Goal: Task Accomplishment & Management: Manage account settings

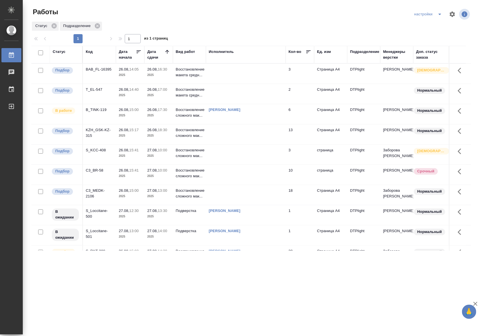
click at [166, 196] on p "2025" at bounding box center [158, 197] width 23 height 6
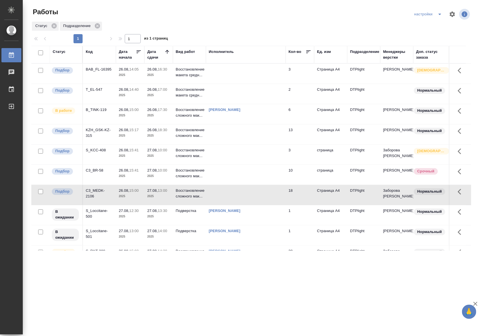
click at [166, 196] on p "2025" at bounding box center [158, 197] width 23 height 6
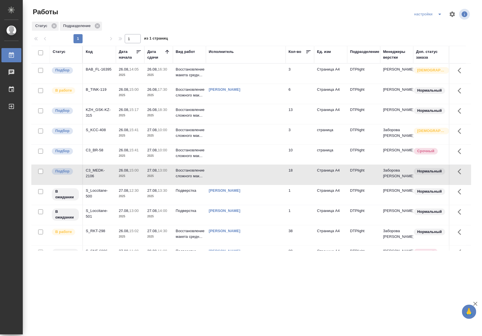
click at [265, 113] on td at bounding box center [246, 114] width 80 height 20
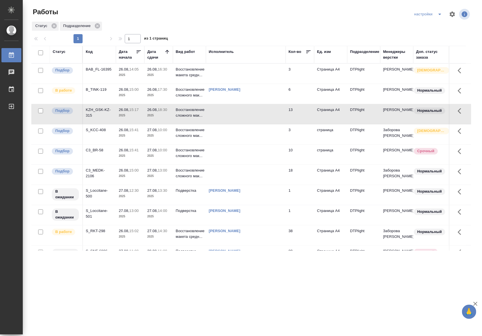
click at [265, 113] on td at bounding box center [246, 114] width 80 height 20
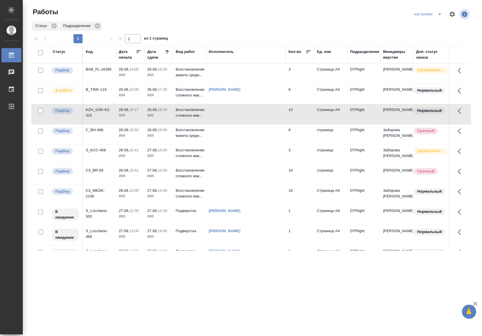
click at [230, 177] on td at bounding box center [246, 175] width 80 height 20
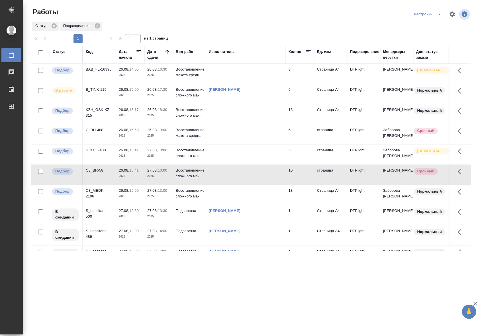
click at [230, 177] on td at bounding box center [246, 175] width 80 height 20
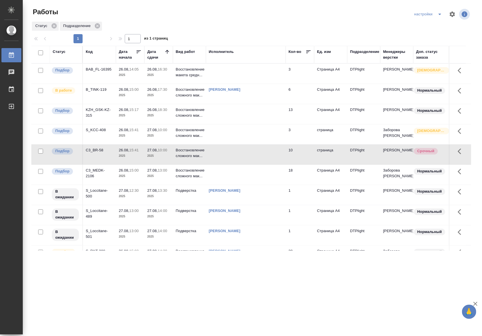
click at [355, 48] on th "Подразделение" at bounding box center [363, 55] width 33 height 18
click at [357, 51] on div "Подразделение" at bounding box center [364, 52] width 29 height 6
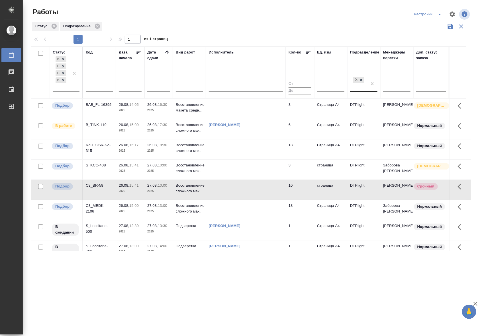
click at [359, 88] on div "DTPlight" at bounding box center [358, 83] width 17 height 15
type input "l"
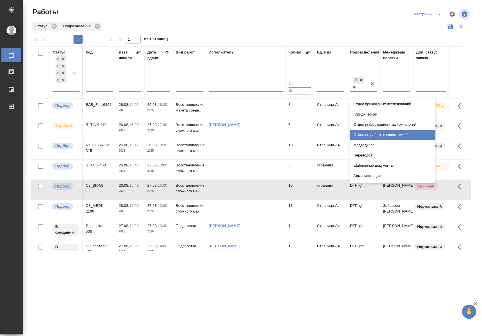
type input "диз"
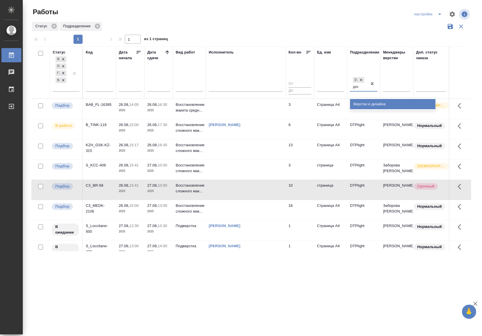
click at [373, 102] on div "Верстки и дизайна" at bounding box center [392, 104] width 85 height 10
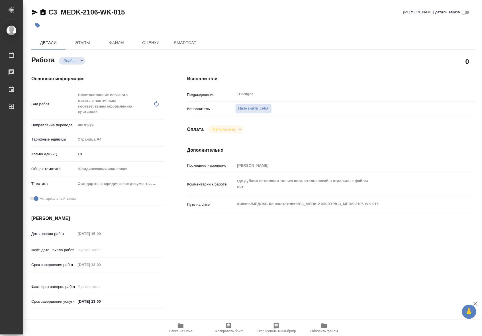
type textarea "x"
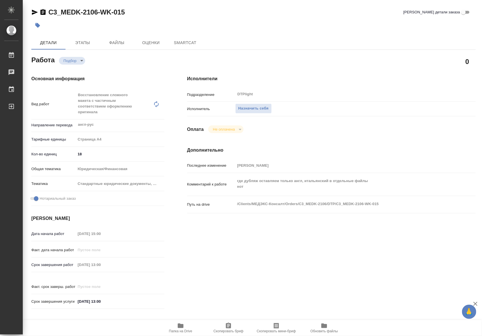
type textarea "x"
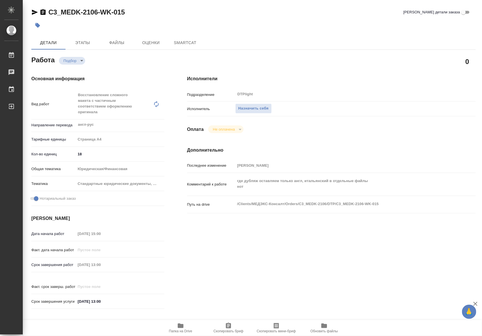
type textarea "x"
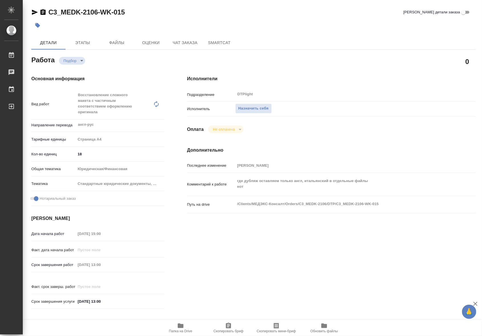
type textarea "x"
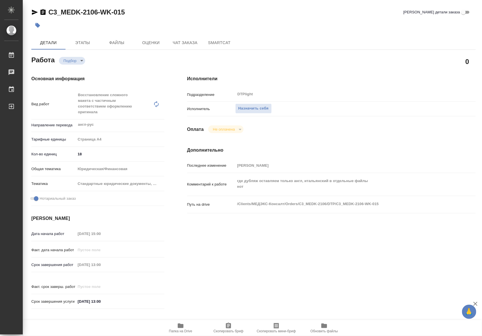
type textarea "x"
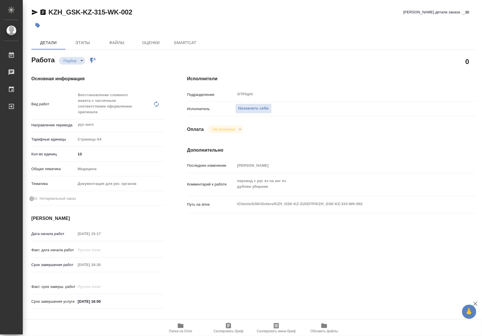
type textarea "x"
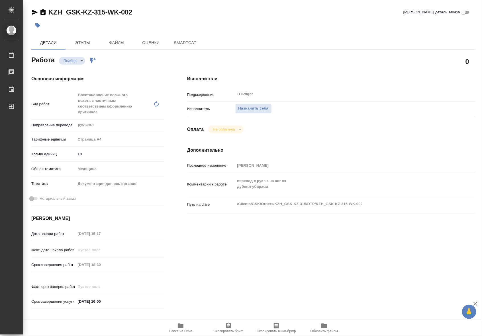
type textarea "x"
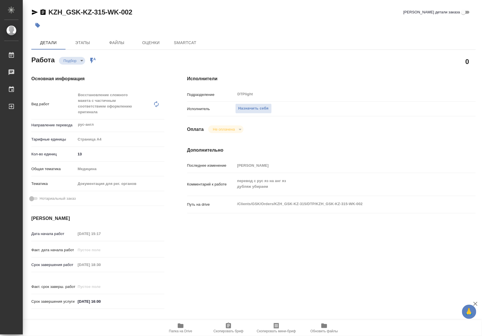
type textarea "x"
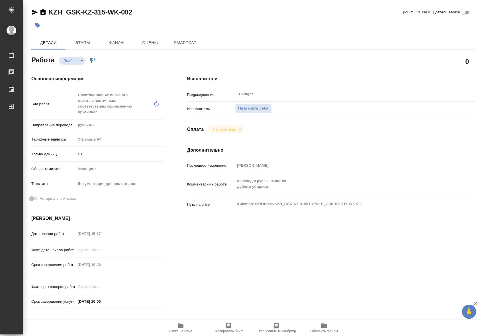
type textarea "x"
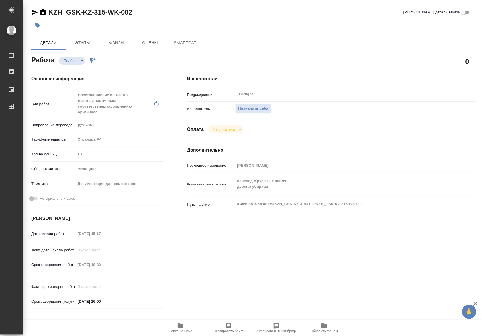
type textarea "x"
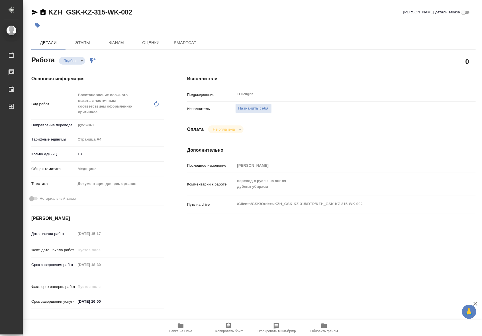
type textarea "x"
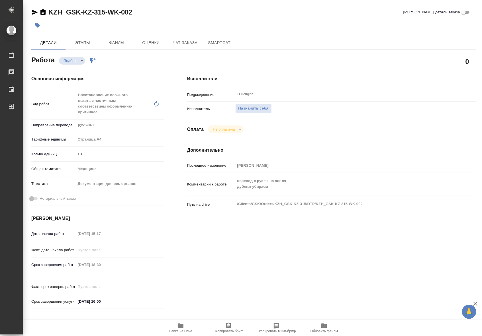
type textarea "x"
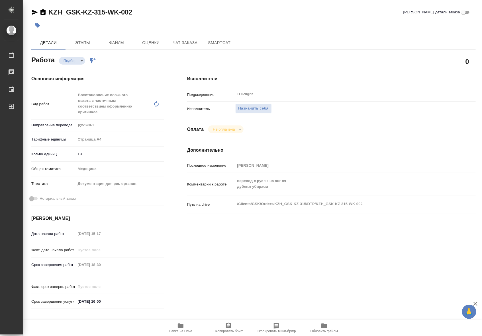
type textarea "x"
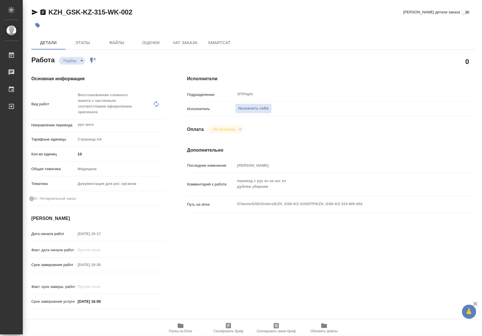
click at [182, 327] on icon "button" at bounding box center [181, 326] width 6 height 5
click at [177, 324] on icon "button" at bounding box center [180, 326] width 7 height 7
type textarea "x"
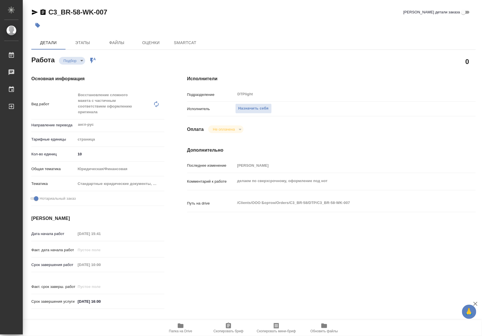
type textarea "x"
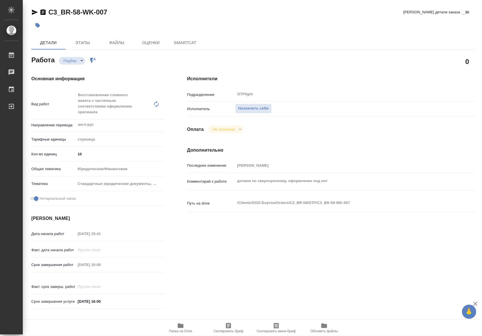
type textarea "x"
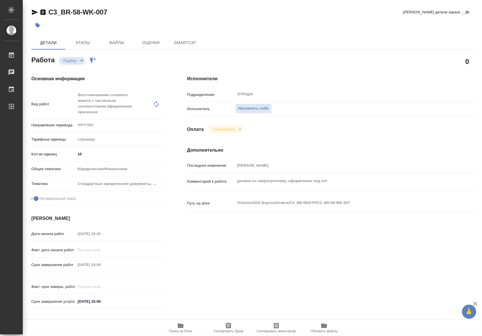
type textarea "x"
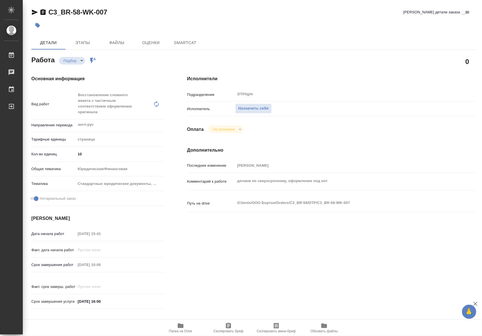
type textarea "x"
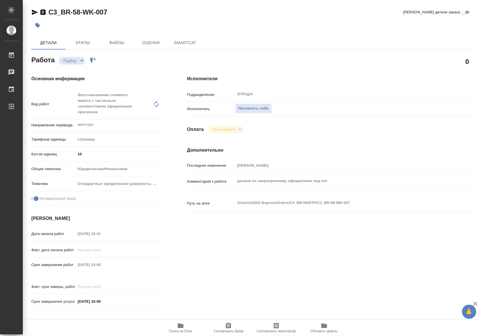
type textarea "x"
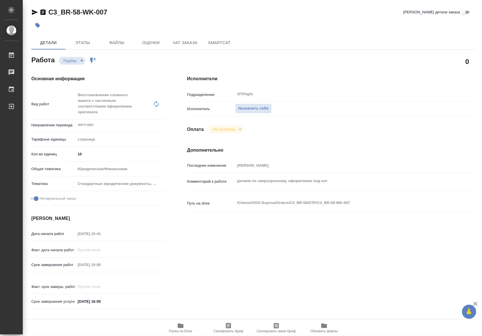
type textarea "x"
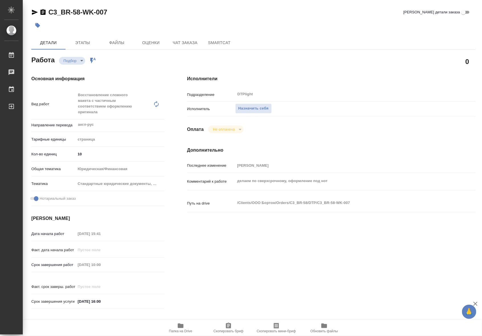
type textarea "x"
click at [182, 328] on icon "button" at bounding box center [181, 326] width 6 height 5
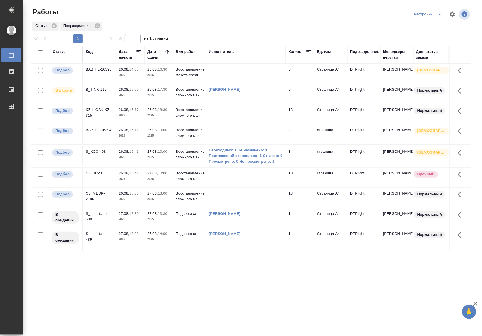
click at [165, 96] on p "2025" at bounding box center [158, 96] width 23 height 6
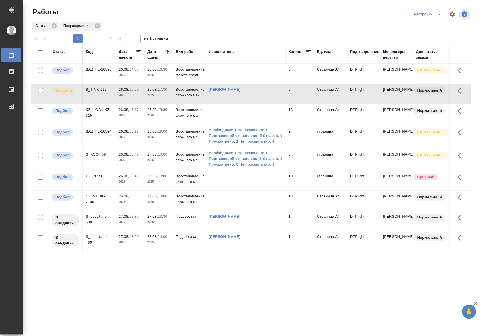
click at [234, 78] on td at bounding box center [246, 74] width 80 height 20
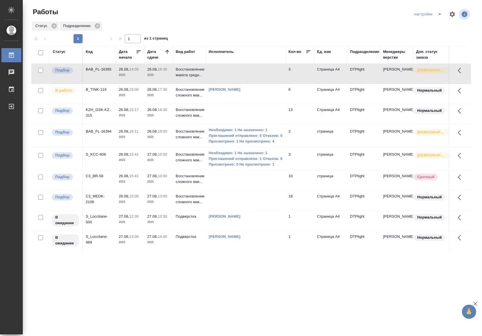
click at [234, 78] on td at bounding box center [246, 74] width 80 height 20
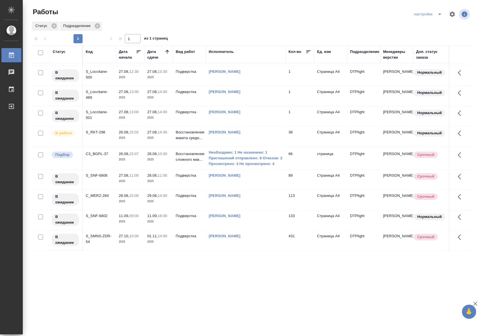
scroll to position [131, 0]
click at [106, 153] on td "C3_BGPL-37" at bounding box center [99, 158] width 33 height 20
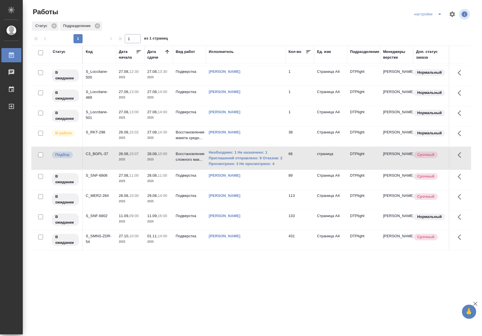
click at [106, 153] on td "C3_BGPL-37" at bounding box center [99, 158] width 33 height 20
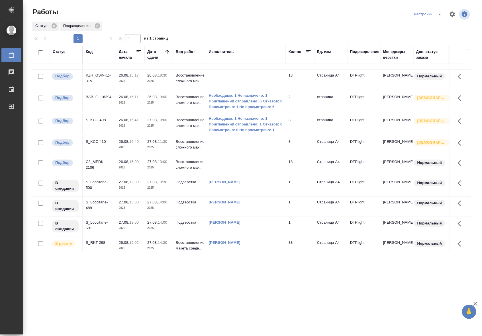
scroll to position [0, 0]
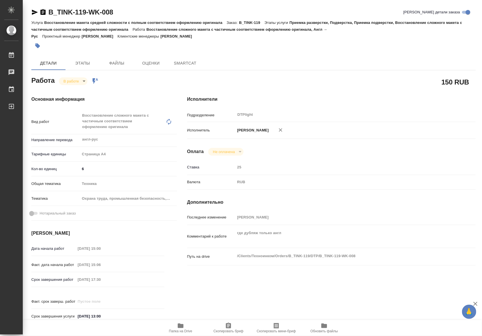
type textarea "x"
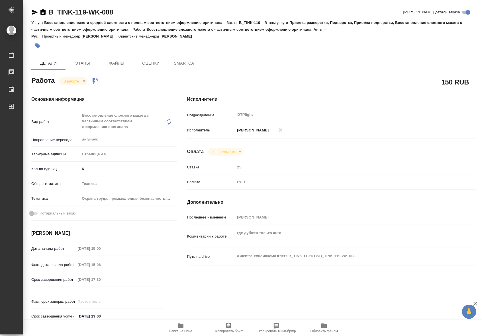
type textarea "x"
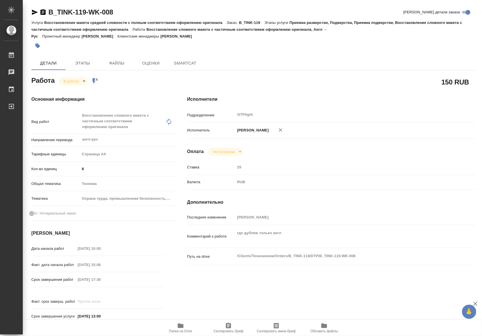
type textarea "x"
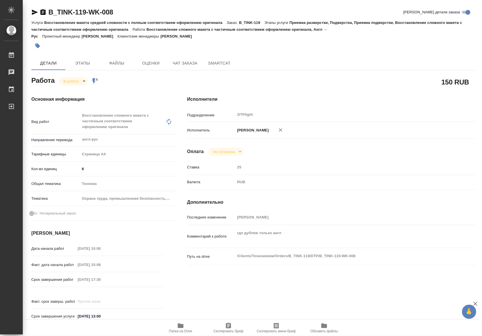
type textarea "x"
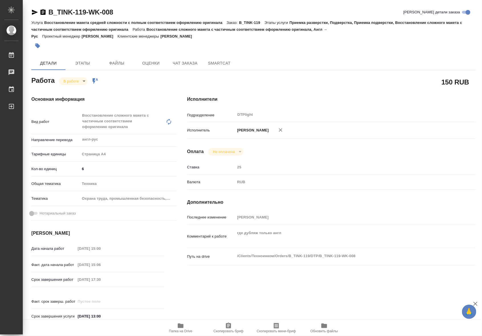
type textarea "x"
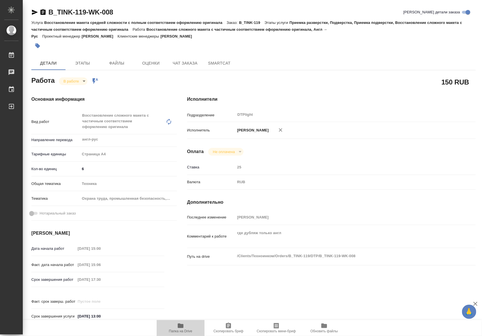
click at [177, 327] on icon "button" at bounding box center [180, 326] width 7 height 7
drag, startPoint x: 115, startPoint y: 11, endPoint x: 50, endPoint y: 10, distance: 65.2
click at [50, 10] on div "B_TINK-119-WK-008 Кратко детали заказа" at bounding box center [253, 12] width 444 height 9
copy link "B_TINK-119-WK-008"
drag, startPoint x: 362, startPoint y: 49, endPoint x: 365, endPoint y: 48, distance: 4.0
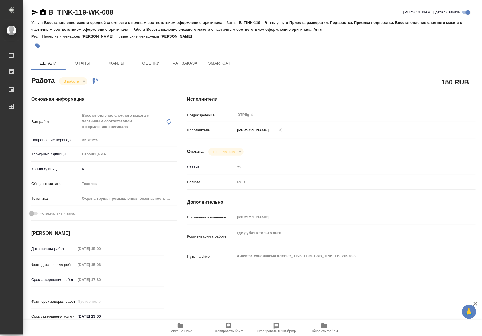
click at [362, 50] on div at bounding box center [253, 46] width 444 height 13
type textarea "x"
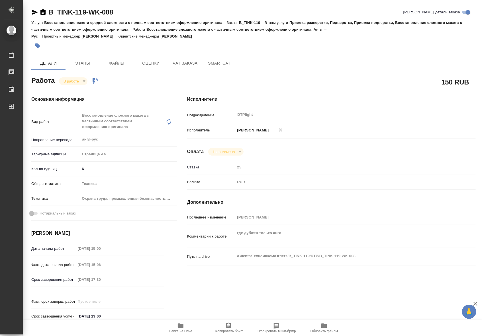
type textarea "x"
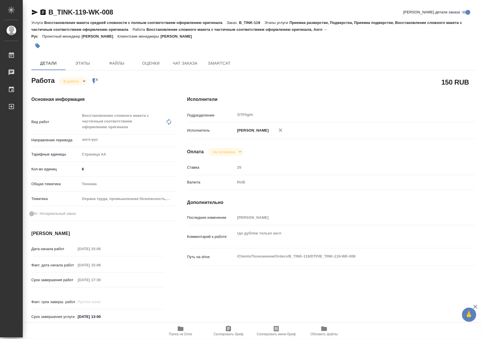
type textarea "x"
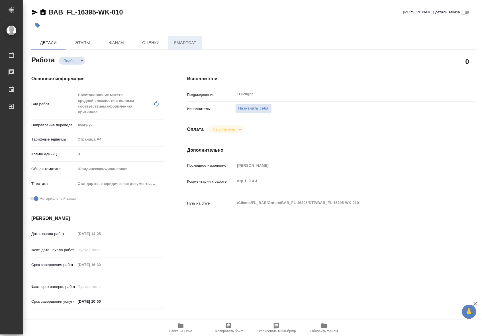
type textarea "x"
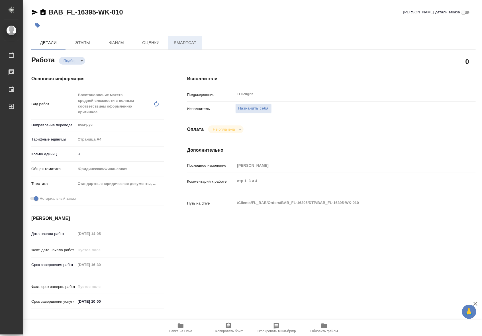
type textarea "x"
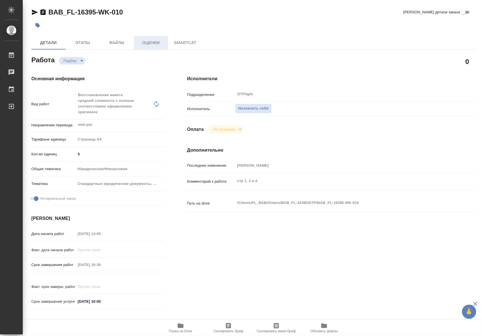
type textarea "x"
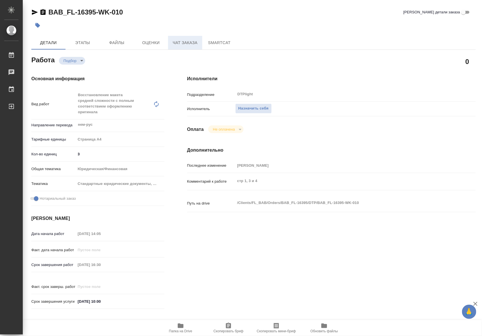
click at [184, 44] on span "Чат заказа" at bounding box center [184, 42] width 27 height 7
type textarea "x"
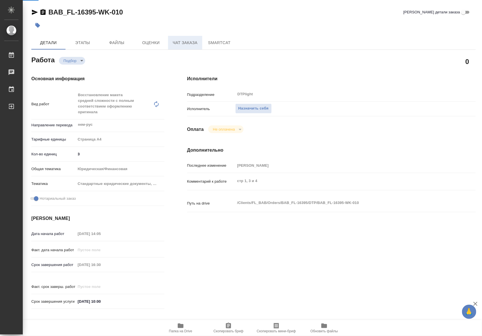
type textarea "x"
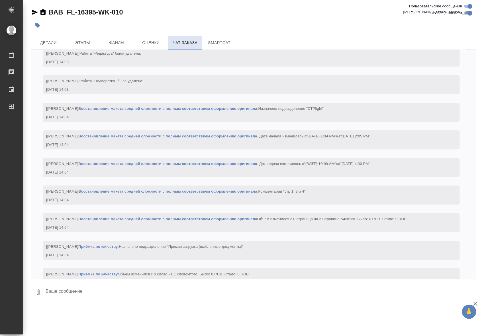
scroll to position [737, 0]
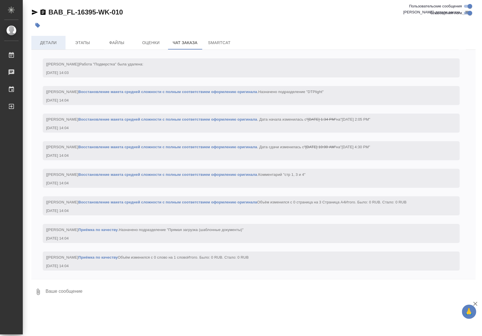
click at [53, 46] on span "Детали" at bounding box center [48, 42] width 27 height 7
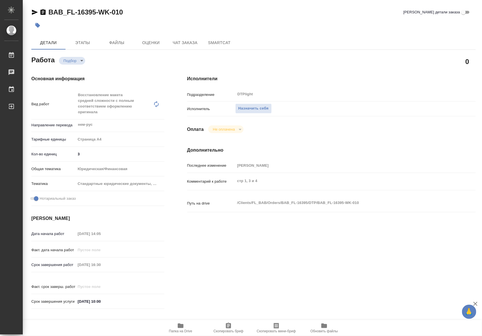
type textarea "x"
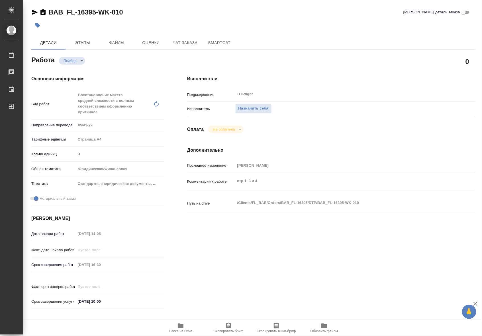
type textarea "x"
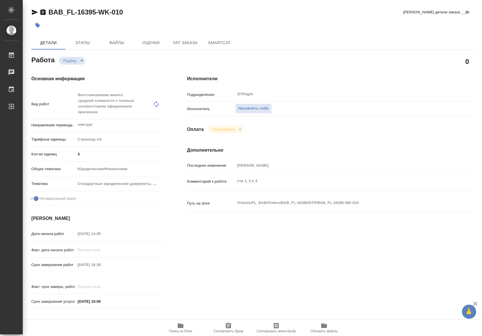
type textarea "x"
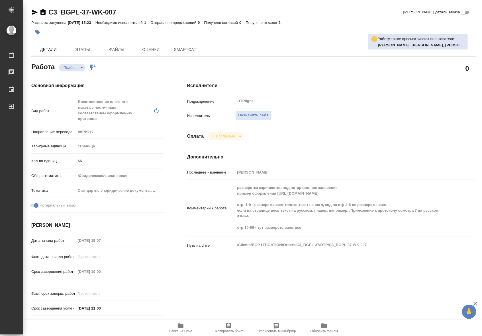
type textarea "x"
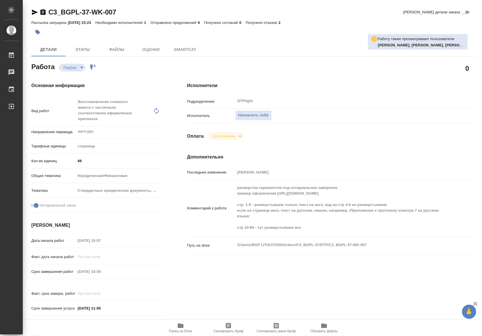
type textarea "x"
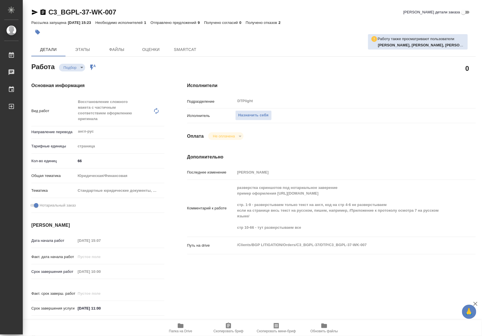
type textarea "x"
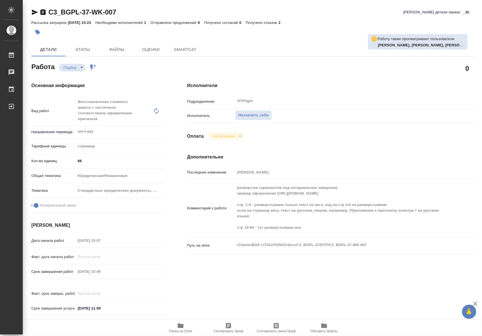
type textarea "x"
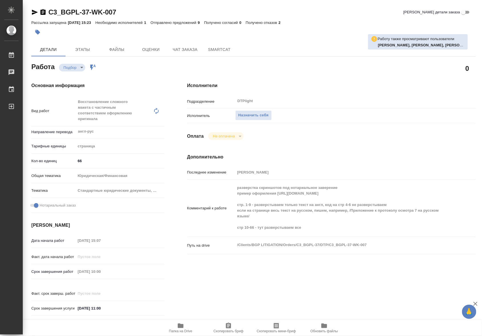
type textarea "x"
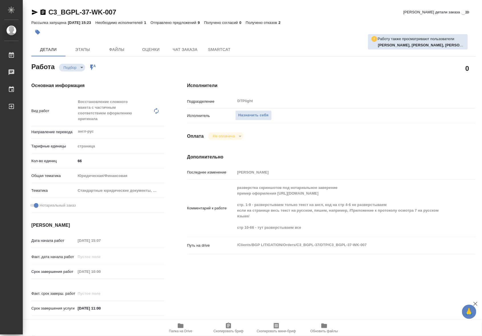
type textarea "x"
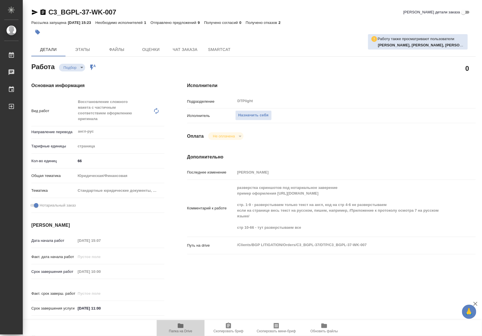
click at [182, 330] on span "Папка на Drive" at bounding box center [180, 331] width 23 height 4
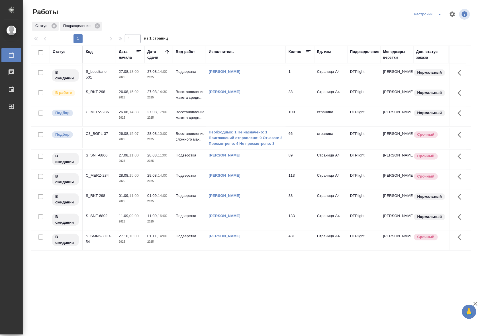
scroll to position [175, 0]
click at [217, 108] on td at bounding box center [246, 116] width 80 height 20
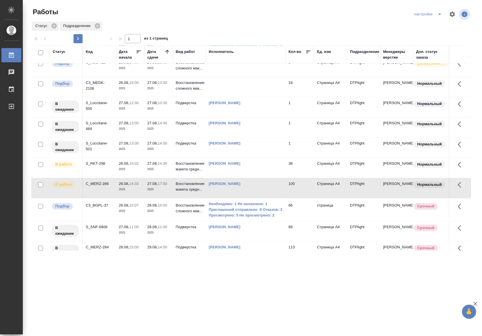
scroll to position [0, 0]
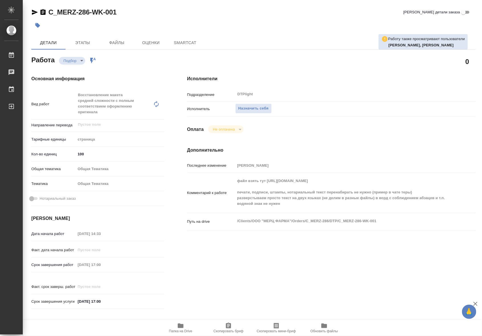
type textarea "x"
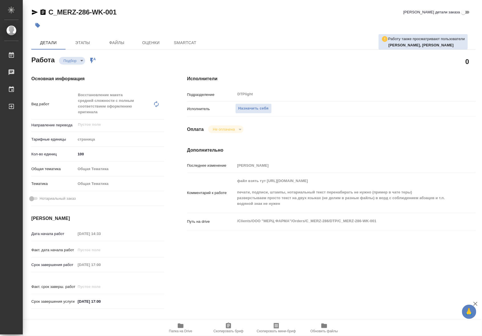
type textarea "x"
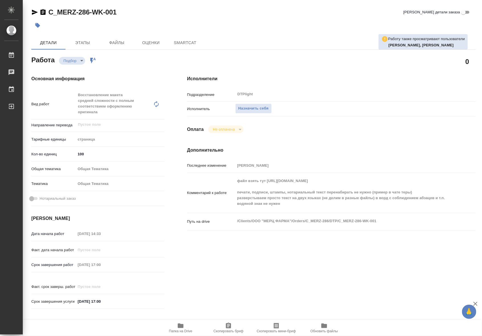
type textarea "x"
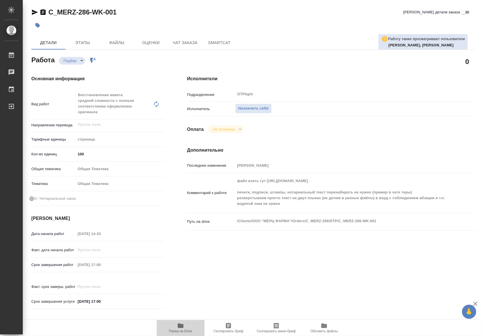
click at [185, 323] on span "Папка на Drive" at bounding box center [180, 328] width 41 height 11
type textarea "x"
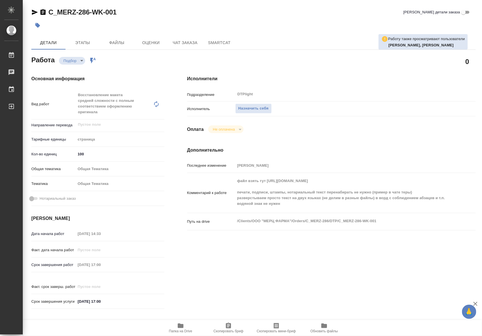
type textarea "x"
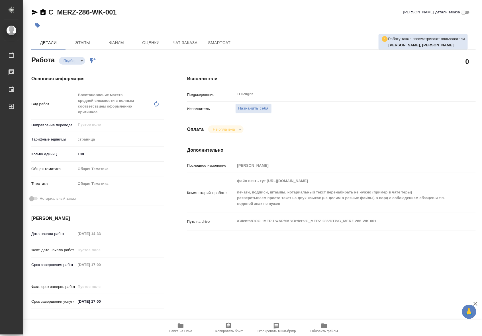
type textarea "x"
click at [244, 108] on span "Назначить себя" at bounding box center [253, 108] width 30 height 7
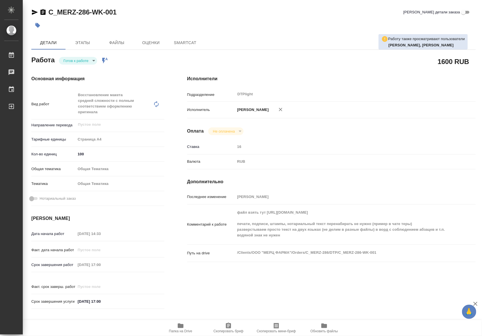
type textarea "x"
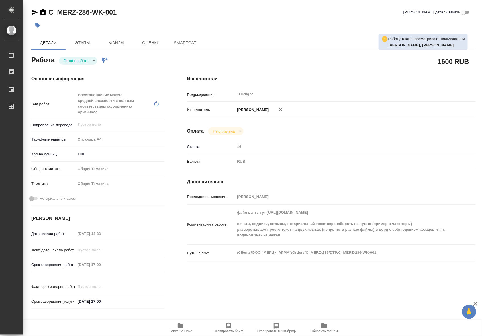
type textarea "x"
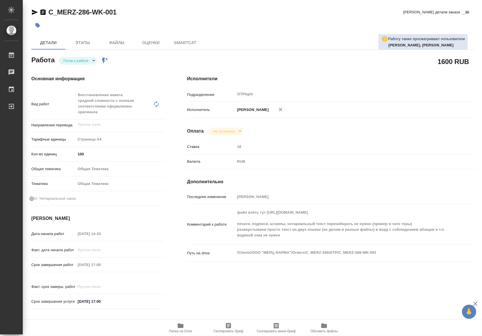
type textarea "x"
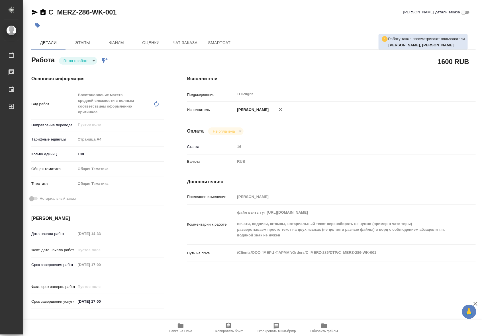
type textarea "x"
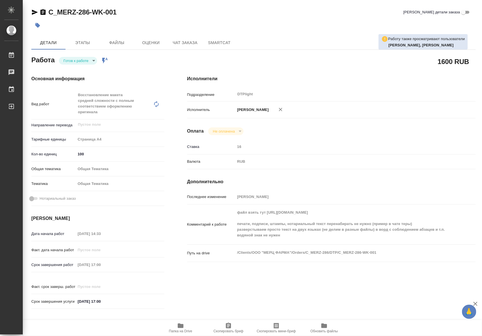
type textarea "x"
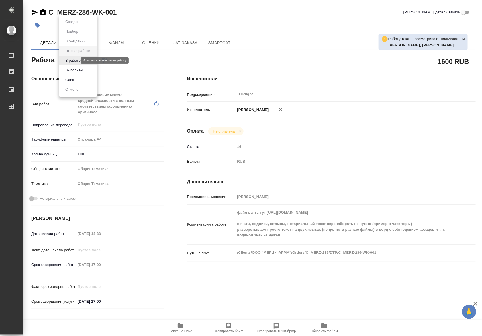
click at [73, 61] on body "🙏 .cls-1 fill:#fff; AWATERA Riianova Anna Работы Чаты График Выйти C_MERZ-286-W…" at bounding box center [241, 168] width 482 height 336
click at [71, 61] on button "В работе" at bounding box center [72, 61] width 19 height 6
type textarea "x"
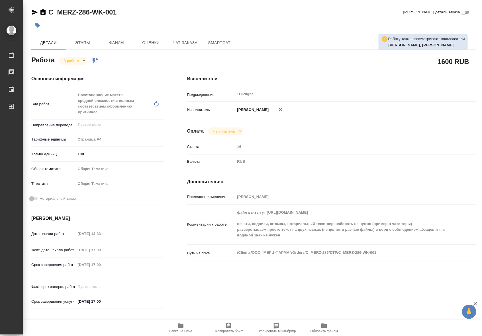
type textarea "x"
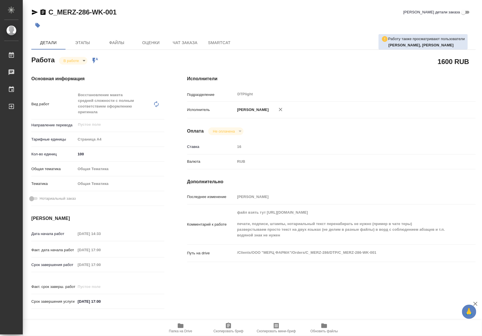
type textarea "x"
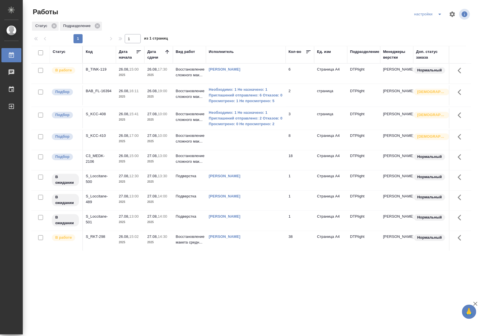
click at [250, 158] on td at bounding box center [246, 160] width 80 height 20
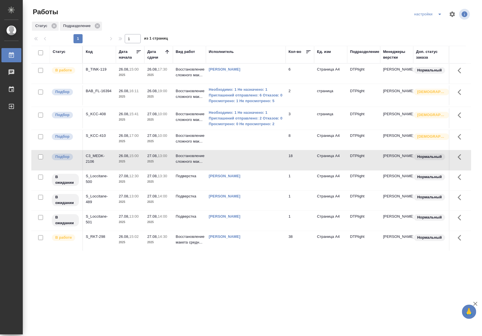
click at [250, 158] on td at bounding box center [246, 160] width 80 height 20
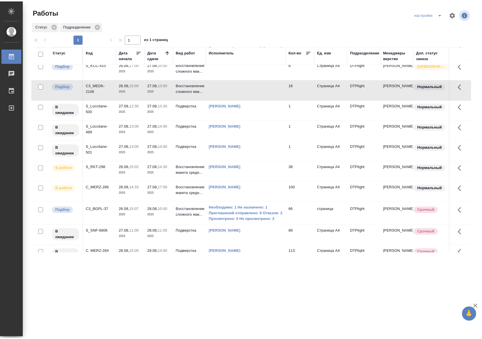
scroll to position [83, 0]
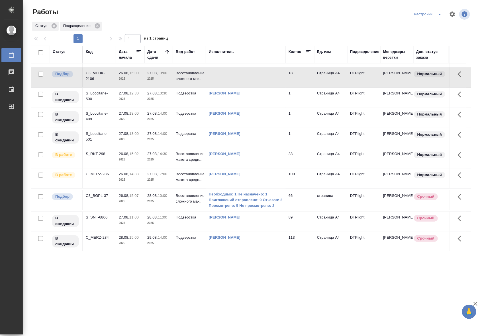
click at [253, 180] on td "[PERSON_NAME]" at bounding box center [246, 179] width 80 height 20
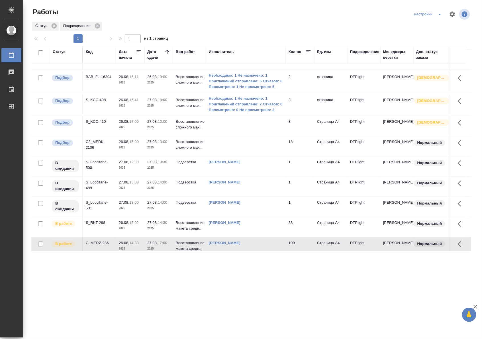
scroll to position [0, 0]
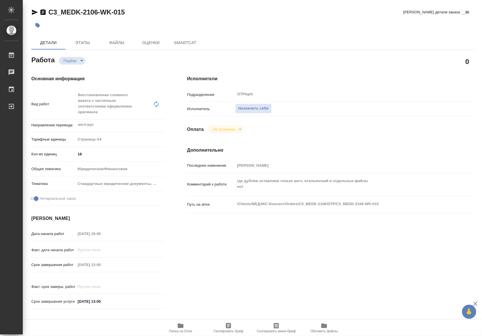
type textarea "x"
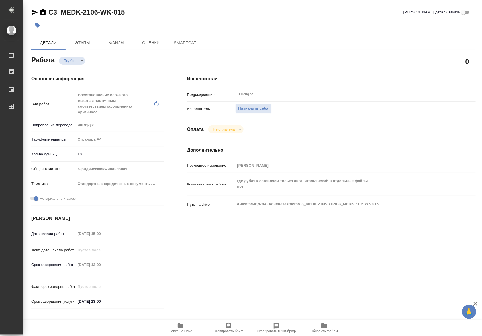
type textarea "x"
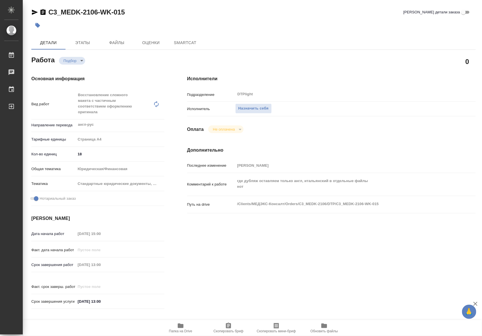
type textarea "x"
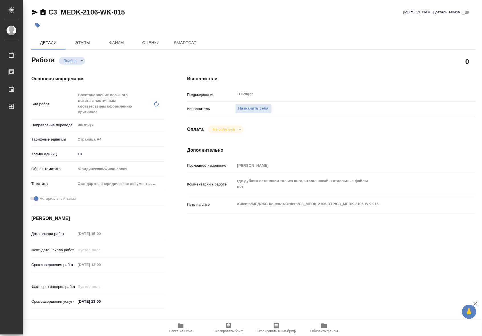
type textarea "x"
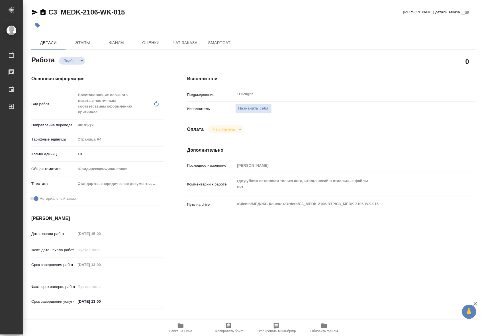
type textarea "x"
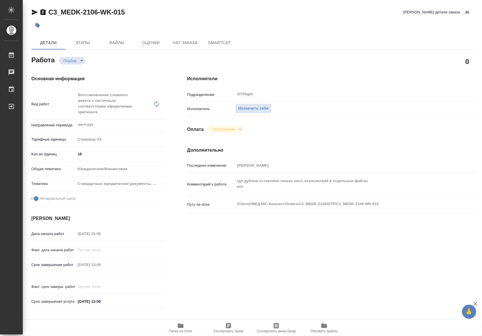
type textarea "x"
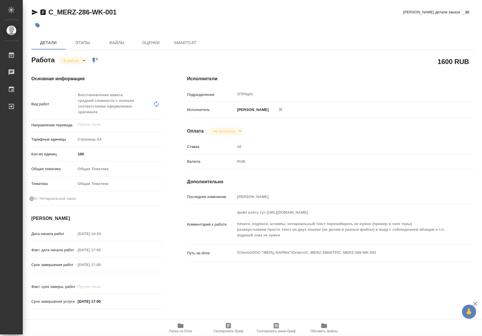
type textarea "x"
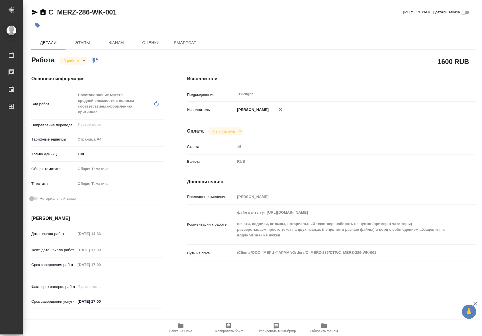
type textarea "x"
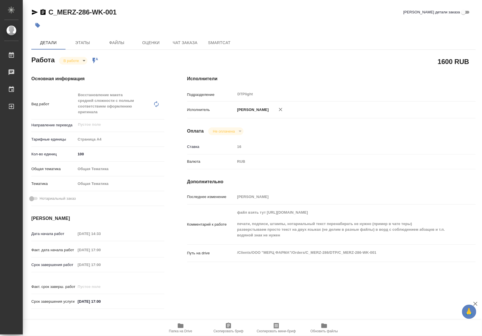
type textarea "x"
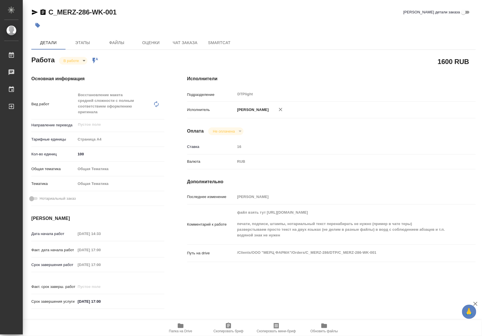
type textarea "x"
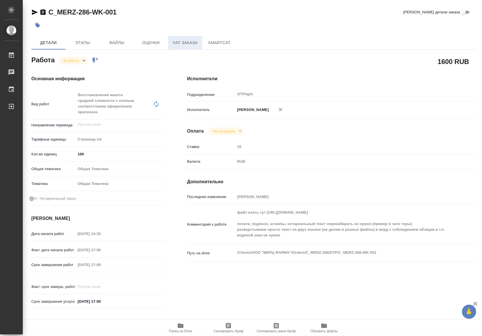
click at [185, 40] on span "Чат заказа" at bounding box center [184, 42] width 27 height 7
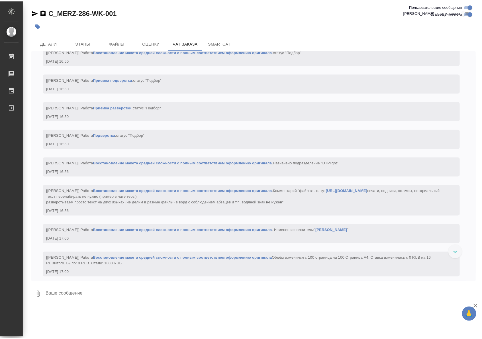
scroll to position [1363, 0]
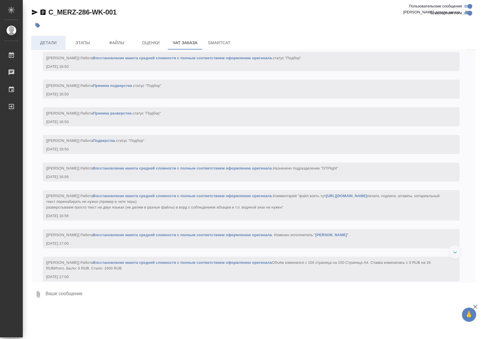
click at [56, 46] on span "Детали" at bounding box center [48, 42] width 27 height 7
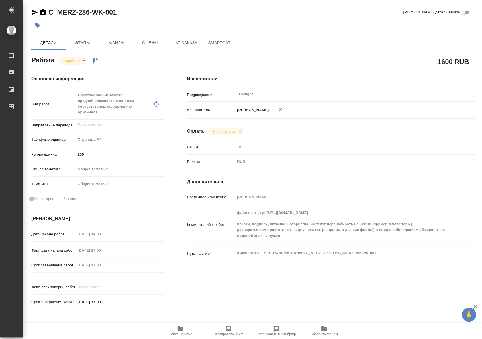
type textarea "x"
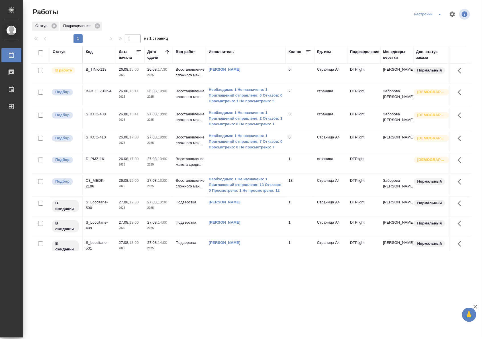
click at [193, 76] on p "Восстановление сложного мак..." at bounding box center [189, 72] width 27 height 11
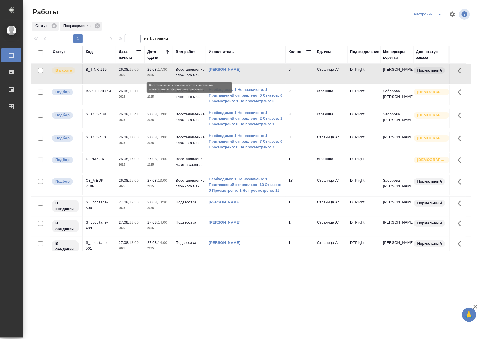
click at [193, 76] on p "Восстановление сложного мак..." at bounding box center [189, 72] width 27 height 11
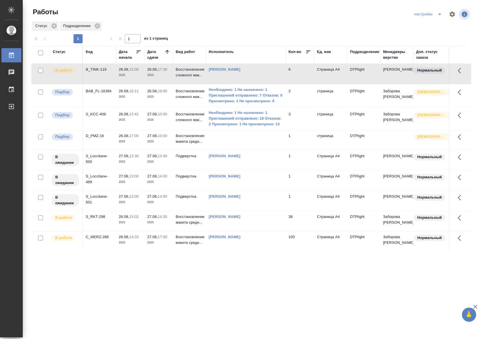
click at [157, 100] on p "2025" at bounding box center [158, 97] width 23 height 6
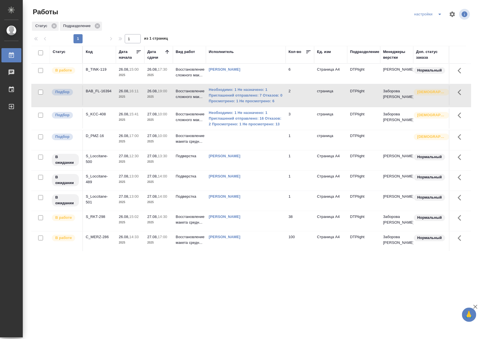
click at [157, 100] on p "2025" at bounding box center [158, 97] width 23 height 6
click at [131, 77] on p "2025" at bounding box center [130, 75] width 23 height 6
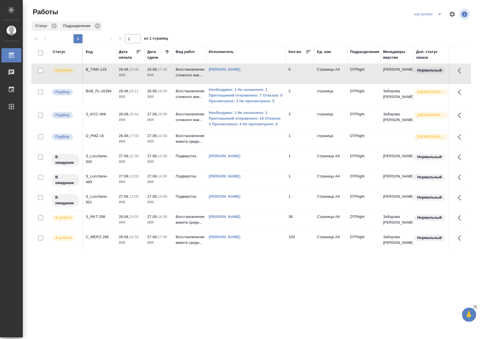
click at [131, 77] on p "2025" at bounding box center [130, 75] width 23 height 6
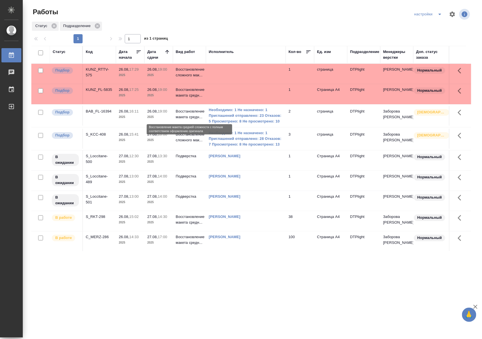
click at [184, 116] on p "Восстановление макета средн..." at bounding box center [189, 113] width 27 height 11
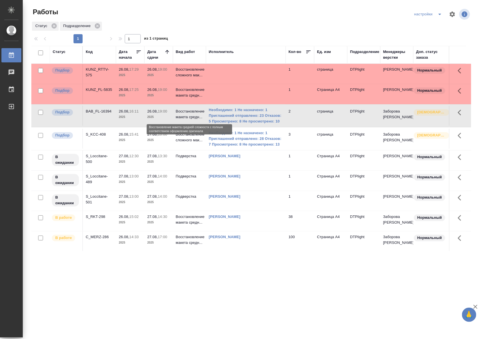
click at [184, 116] on p "Восстановление макета средн..." at bounding box center [189, 113] width 27 height 11
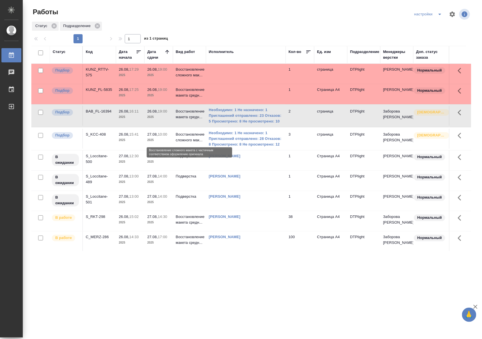
click at [193, 141] on p "Восстановление сложного мак..." at bounding box center [189, 137] width 27 height 11
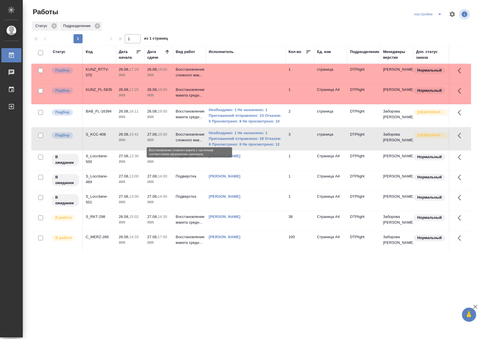
click at [180, 139] on p "Восстановление сложного мак..." at bounding box center [189, 137] width 27 height 11
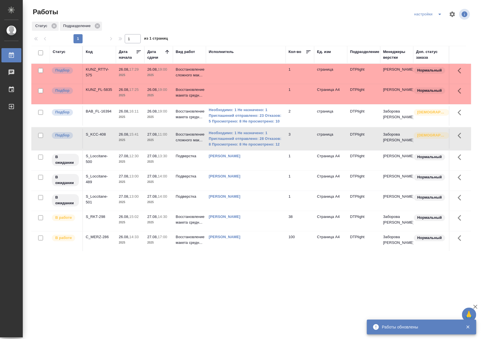
click at [305, 268] on div ".cls-1 fill:#fff; AWATERA Riianova [PERSON_NAME] 0 Чаты График Выйти Работы нас…" at bounding box center [241, 169] width 482 height 339
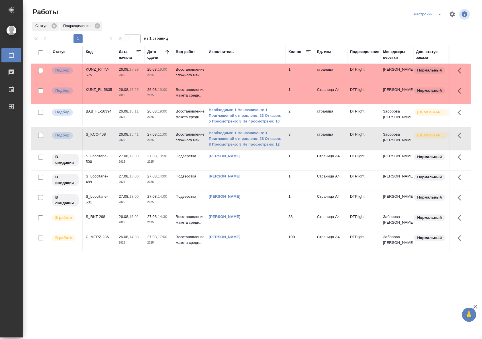
click at [166, 74] on p "2025" at bounding box center [158, 75] width 23 height 6
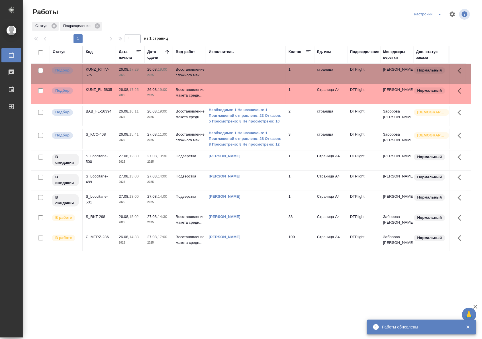
click at [251, 95] on td at bounding box center [246, 94] width 80 height 20
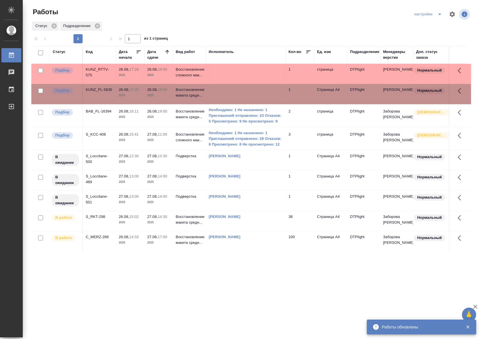
click at [267, 284] on div ".cls-1 fill:#fff; AWATERA Riianova Anna Работы 0 Чаты График Выйти Работы настр…" at bounding box center [241, 169] width 482 height 339
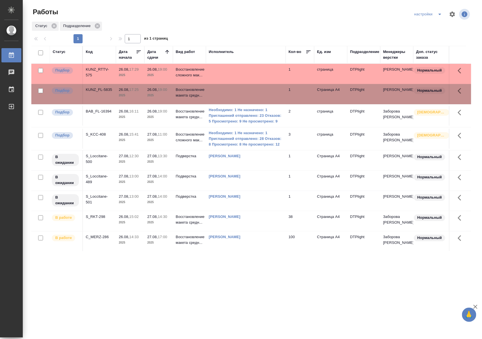
click at [241, 28] on div "Статус Подразделение" at bounding box center [251, 26] width 440 height 10
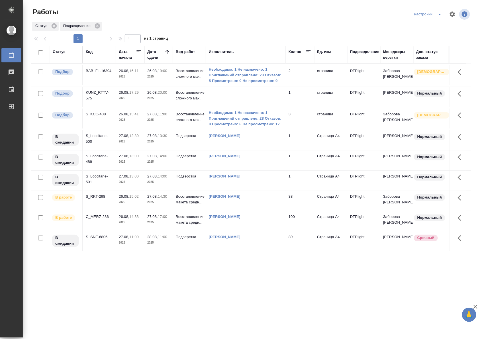
click at [331, 270] on div ".cls-1 fill:#fff; AWATERA Riianova Anna Работы 0 Чаты График Выйти Работы настр…" at bounding box center [241, 169] width 482 height 339
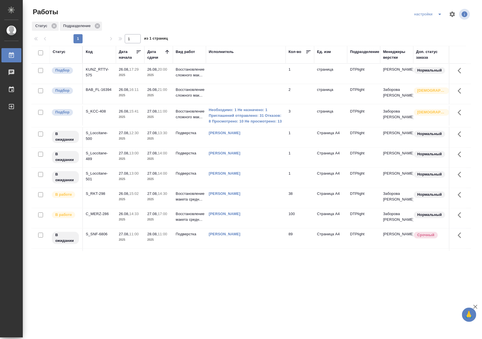
click at [362, 52] on div "Подразделение" at bounding box center [364, 52] width 29 height 6
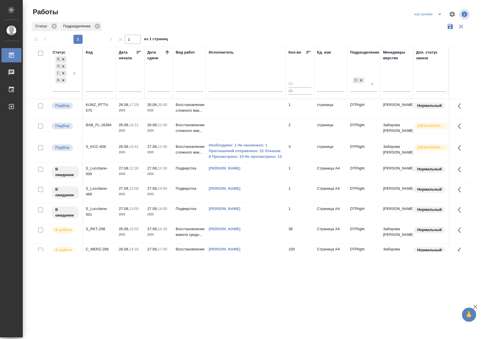
click at [371, 50] on div "Подразделение" at bounding box center [364, 53] width 29 height 6
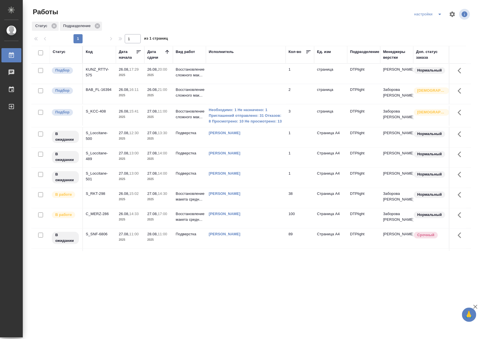
click at [241, 63] on th "Исполнитель" at bounding box center [246, 55] width 80 height 18
click at [232, 61] on th "Исполнитель" at bounding box center [246, 55] width 80 height 18
click at [219, 53] on div "Исполнитель" at bounding box center [221, 52] width 25 height 6
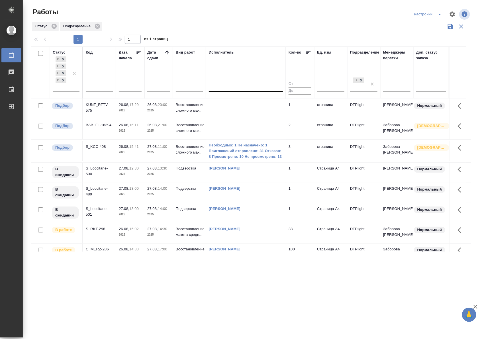
click at [227, 87] on div at bounding box center [246, 86] width 74 height 8
type input "с"
click at [241, 103] on div "Свои работы" at bounding box center [251, 104] width 85 height 10
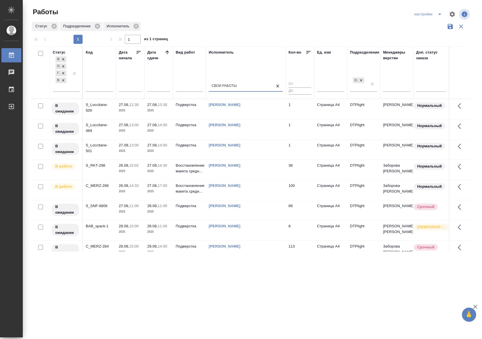
click at [249, 86] on div "Свои работы" at bounding box center [241, 86] width 64 height 8
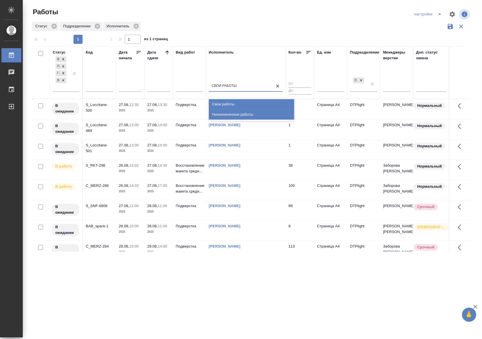
click at [232, 114] on div "Неназначенные работы" at bounding box center [251, 114] width 85 height 10
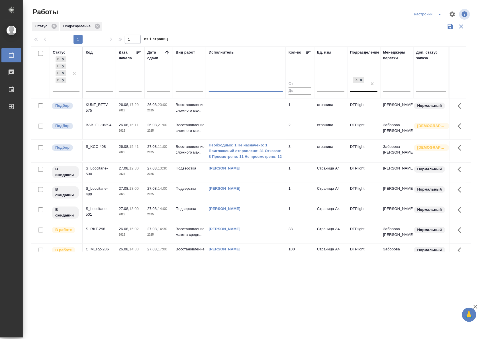
click at [353, 89] on input "text" at bounding box center [353, 87] width 1 height 4
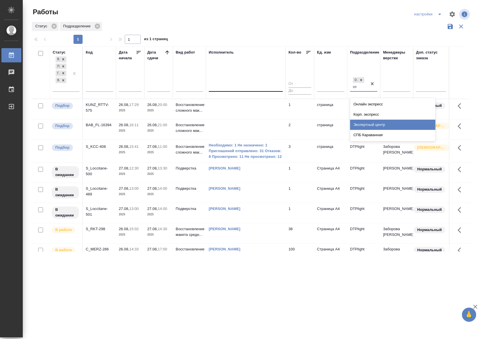
type input "с"
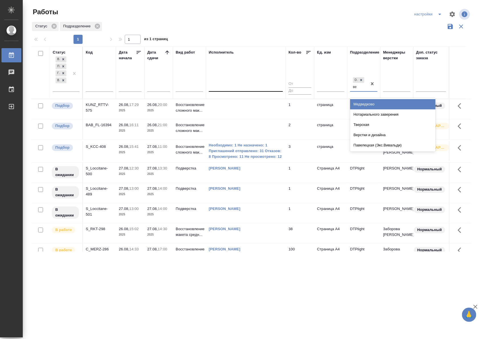
type input "в"
type input "dtp"
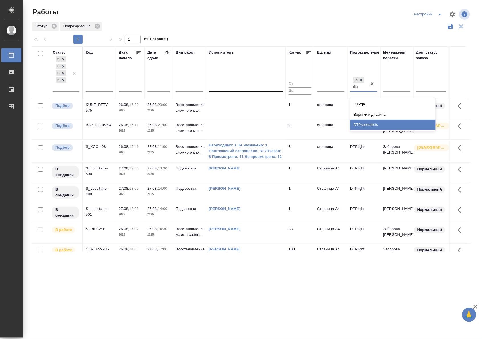
click at [368, 122] on div "DTPspecialists" at bounding box center [392, 125] width 85 height 10
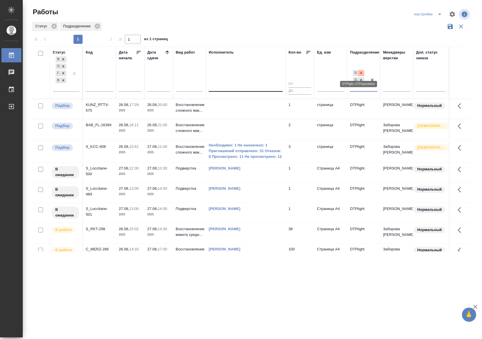
click at [362, 73] on icon at bounding box center [361, 73] width 4 height 4
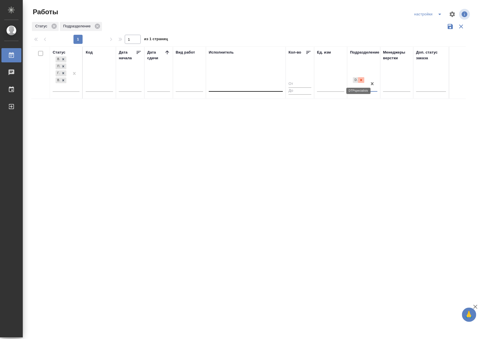
click at [359, 80] on icon at bounding box center [361, 80] width 4 height 4
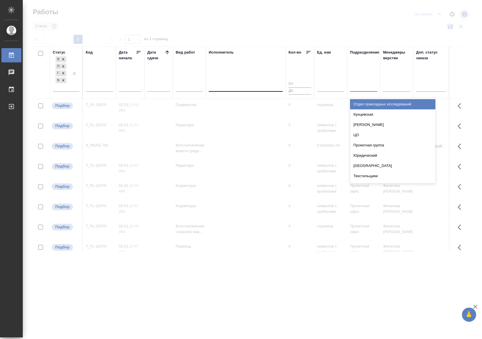
click at [357, 86] on div at bounding box center [363, 86] width 27 height 8
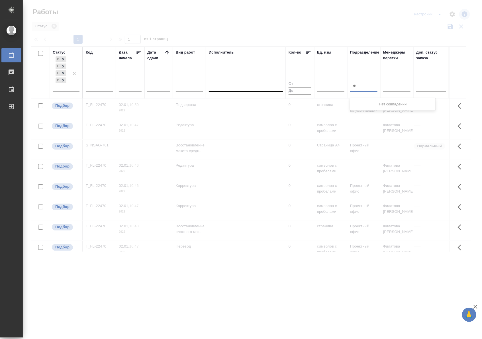
type input "d"
type input "верстки"
click at [365, 104] on div "Верстки и дизайна" at bounding box center [392, 104] width 85 height 10
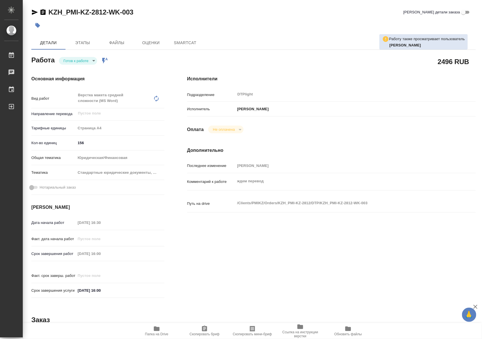
type textarea "x"
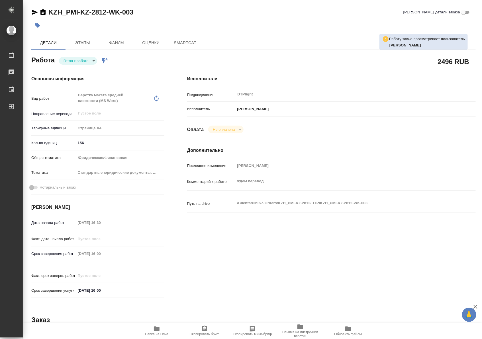
type textarea "x"
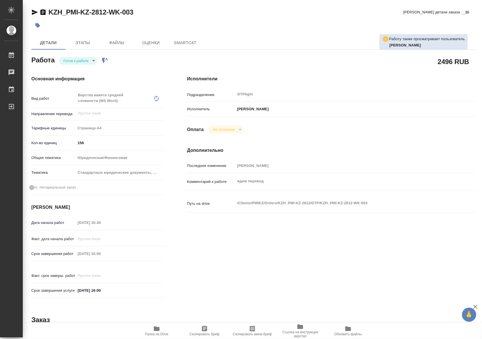
type textarea "x"
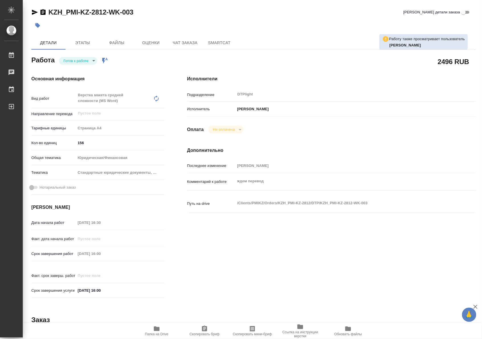
type textarea "x"
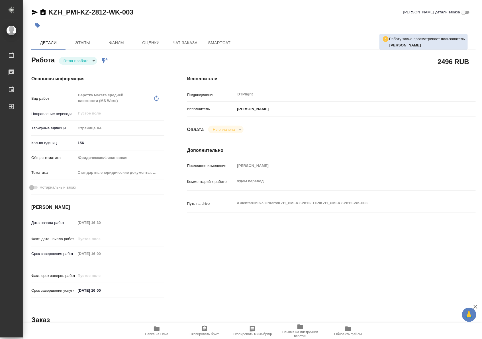
type textarea "x"
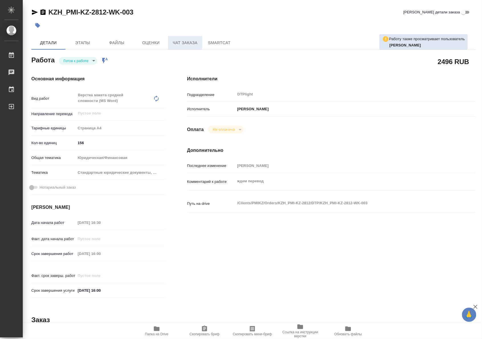
click at [179, 42] on span "Чат заказа" at bounding box center [184, 42] width 27 height 7
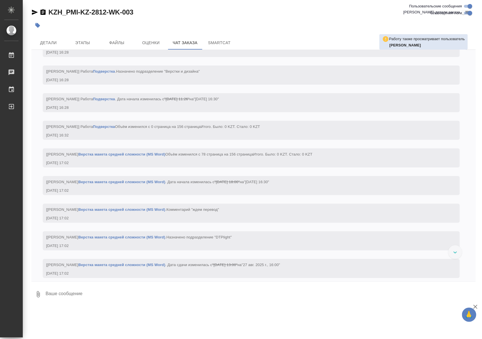
scroll to position [1024, 0]
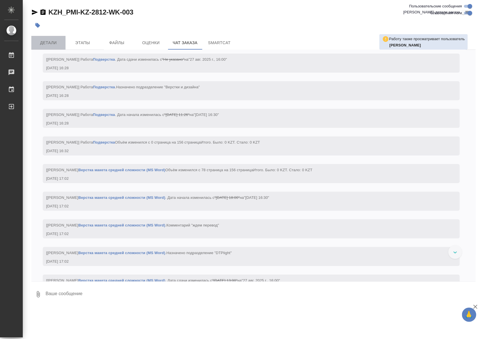
click at [59, 42] on span "Детали" at bounding box center [48, 42] width 27 height 7
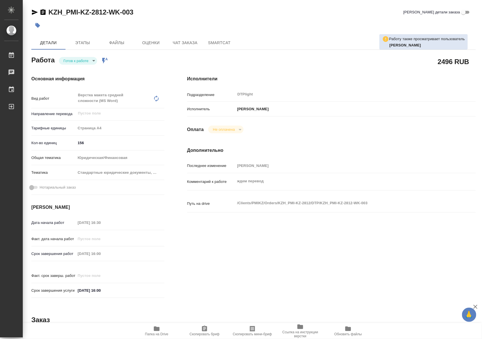
type textarea "x"
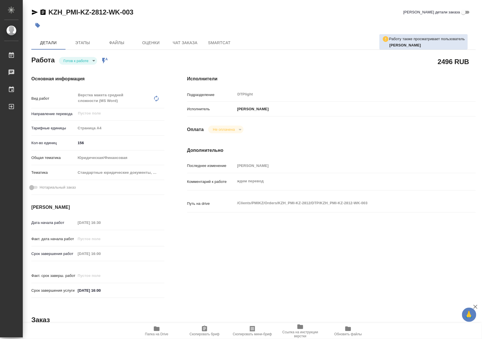
type textarea "x"
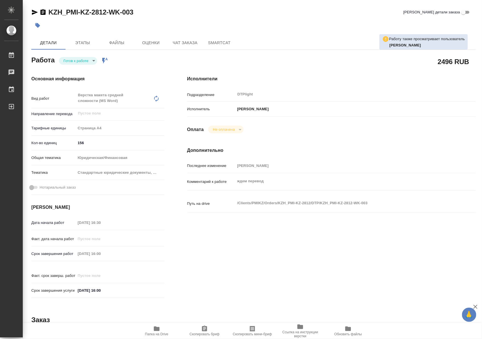
type textarea "x"
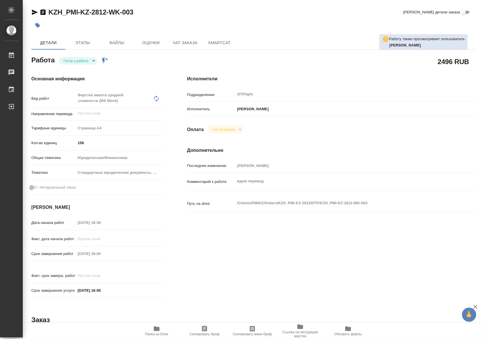
type textarea "x"
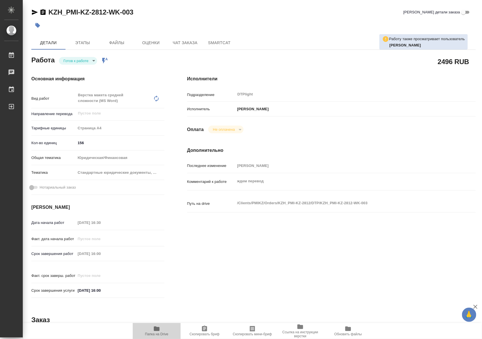
click at [160, 327] on span "Папка на Drive" at bounding box center [156, 330] width 41 height 11
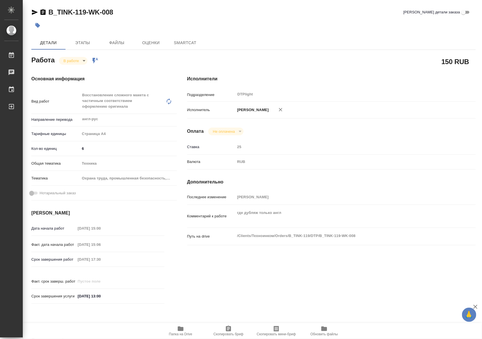
type textarea "x"
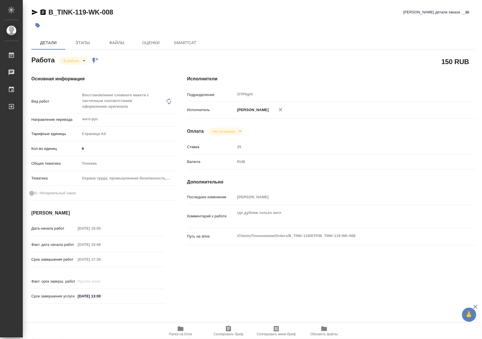
type textarea "x"
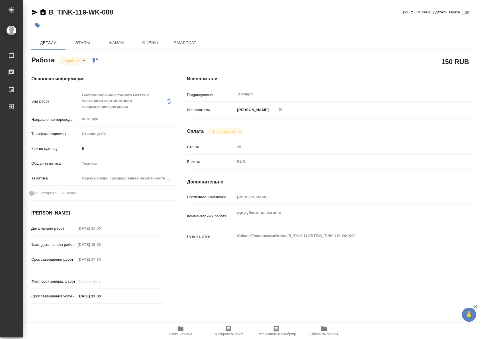
type textarea "x"
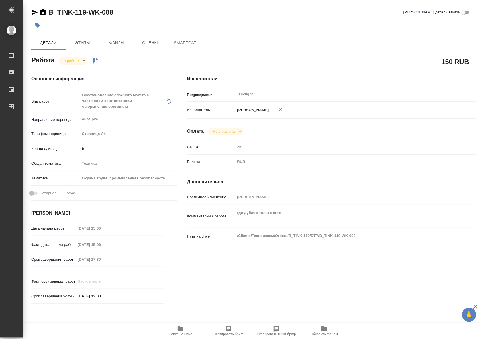
type textarea "x"
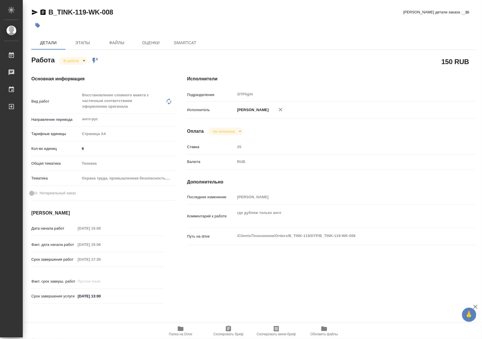
type textarea "x"
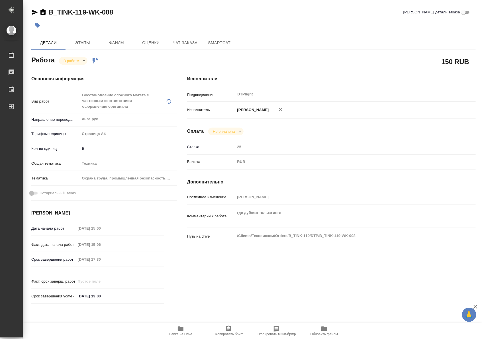
type textarea "x"
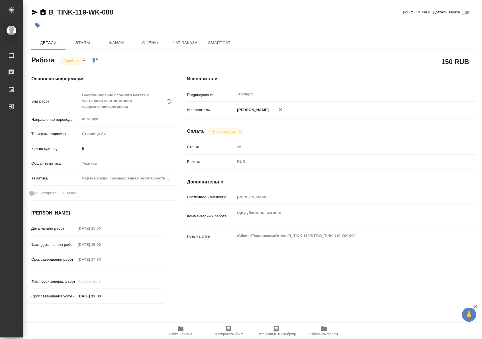
type textarea "x"
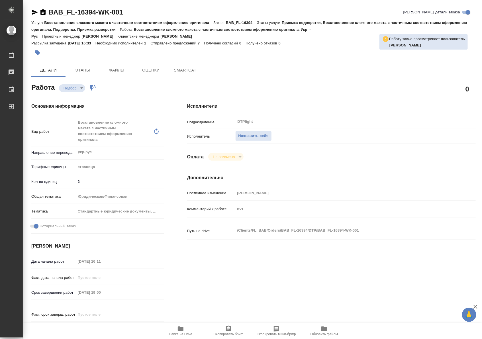
type textarea "x"
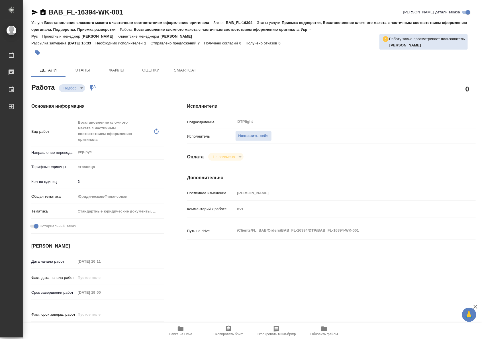
type textarea "x"
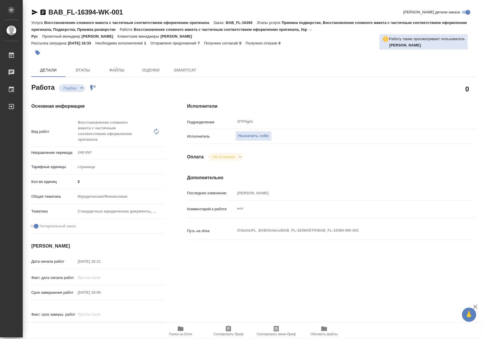
type textarea "x"
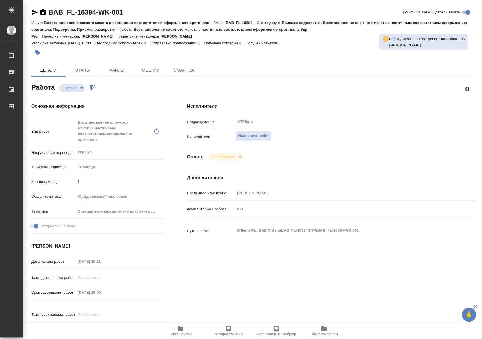
type textarea "x"
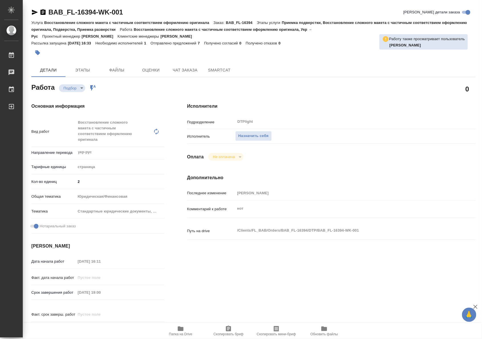
type textarea "x"
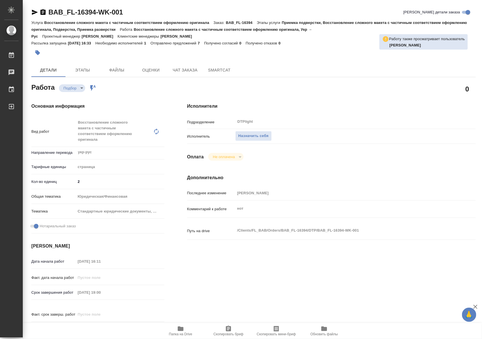
scroll to position [83, 0]
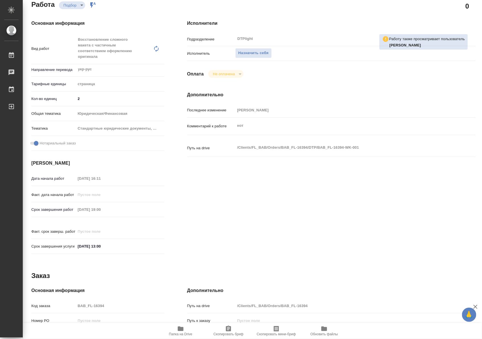
type textarea "x"
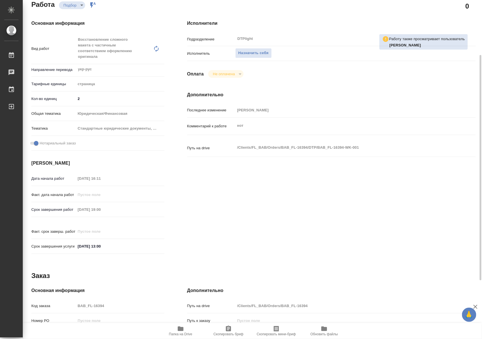
click at [184, 333] on span "Папка на Drive" at bounding box center [180, 334] width 23 height 4
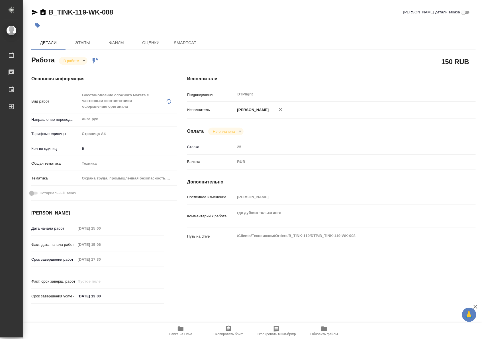
type textarea "x"
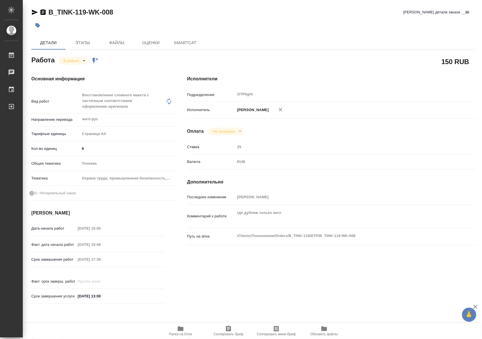
type textarea "x"
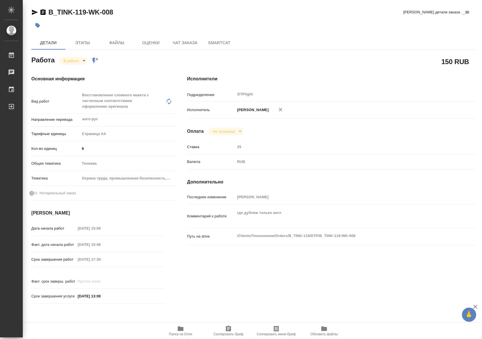
type textarea "x"
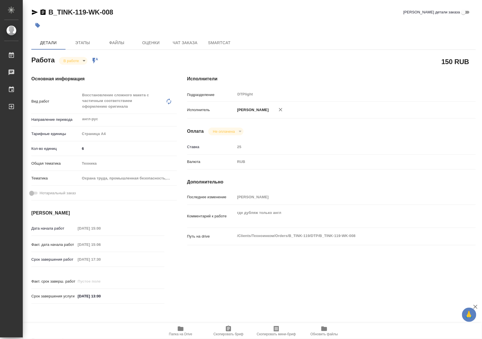
type textarea "x"
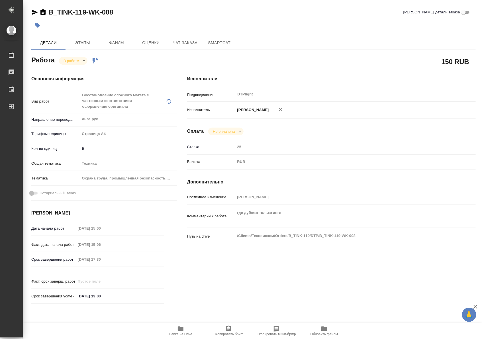
click at [176, 330] on span "Папка на Drive" at bounding box center [180, 330] width 41 height 11
click at [83, 61] on body "🙏 .cls-1 fill:#fff; AWATERA Riianova [PERSON_NAME] 0 Чаты График Выйти B_TINK-1…" at bounding box center [241, 169] width 482 height 339
click at [78, 73] on button "Выполнен" at bounding box center [73, 70] width 21 height 6
type textarea "x"
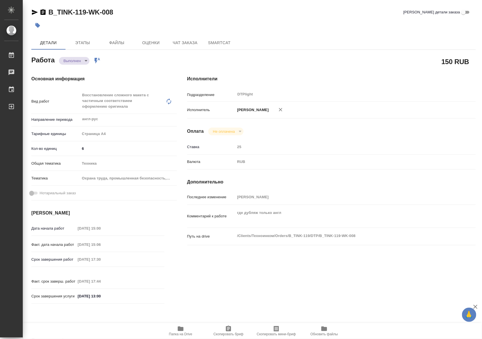
type textarea "x"
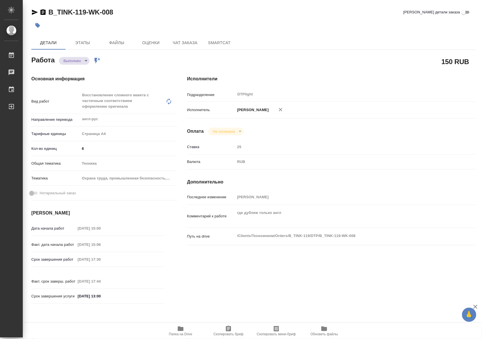
type textarea "x"
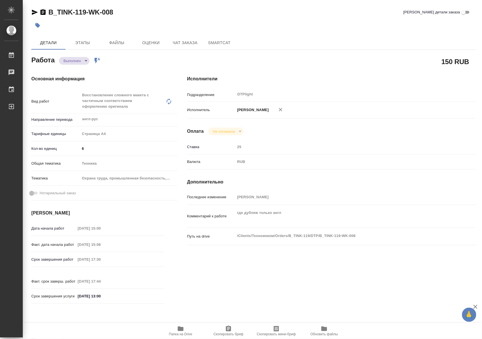
type textarea "x"
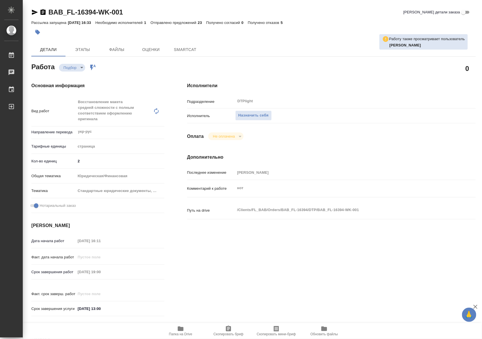
type textarea "x"
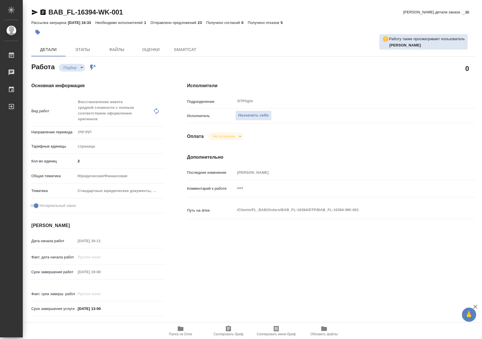
type textarea "x"
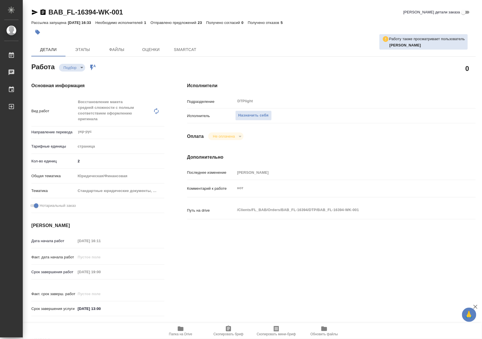
type textarea "x"
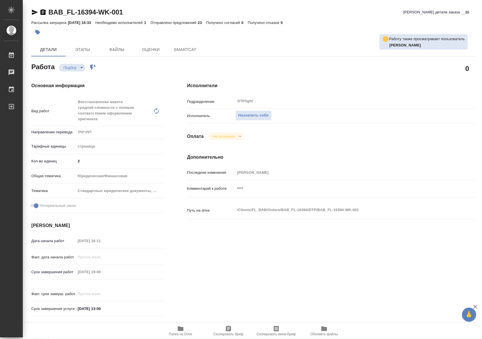
type textarea "x"
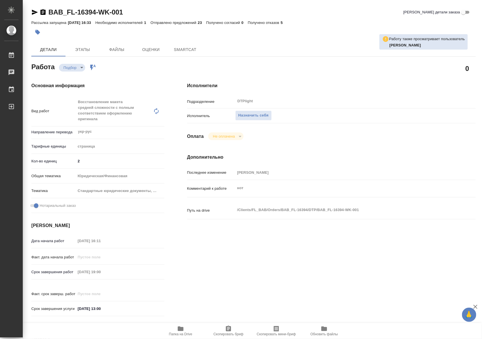
type textarea "x"
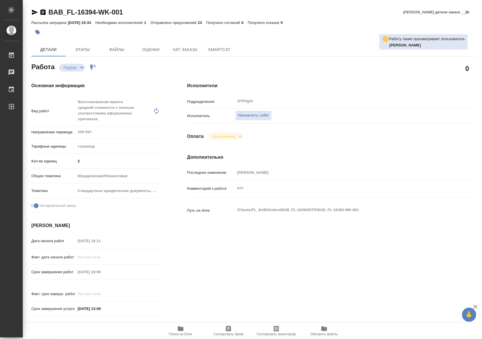
click at [183, 329] on icon "button" at bounding box center [181, 328] width 6 height 5
type textarea "x"
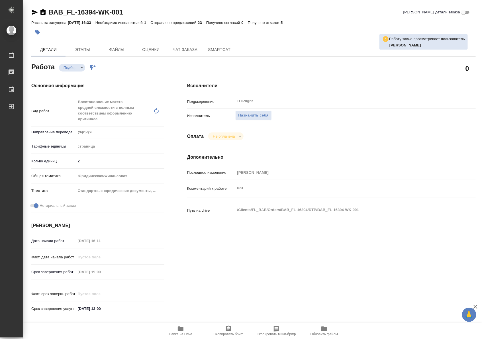
type textarea "x"
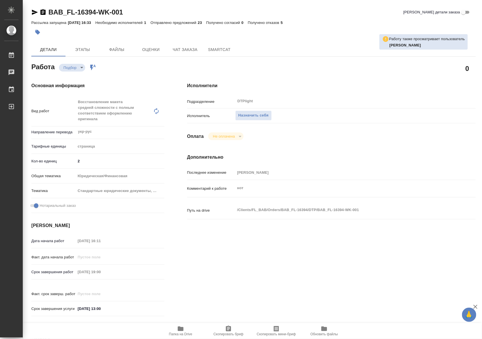
type textarea "x"
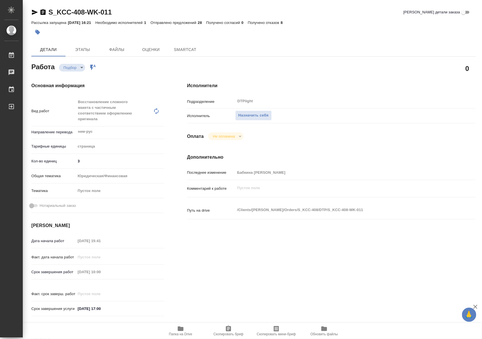
type textarea "x"
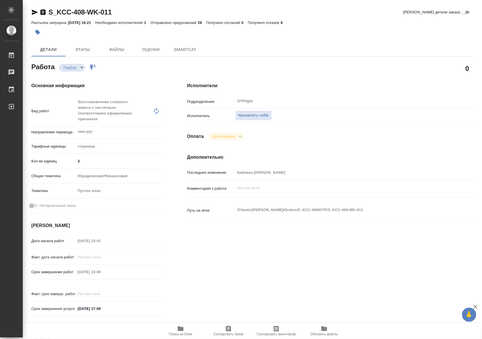
type textarea "x"
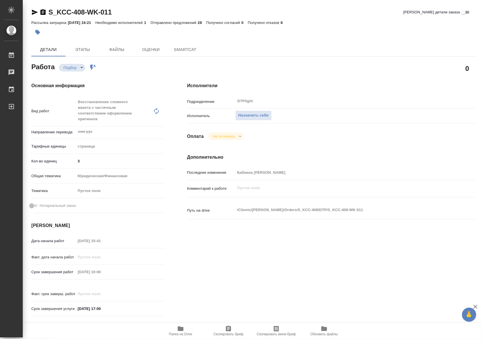
type textarea "x"
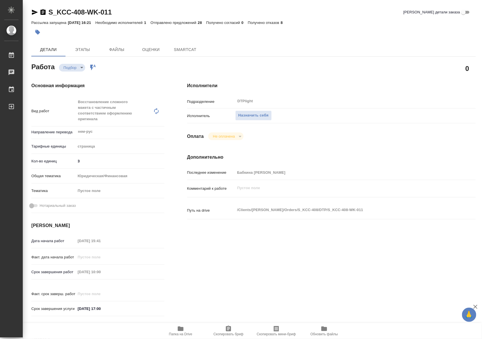
type textarea "x"
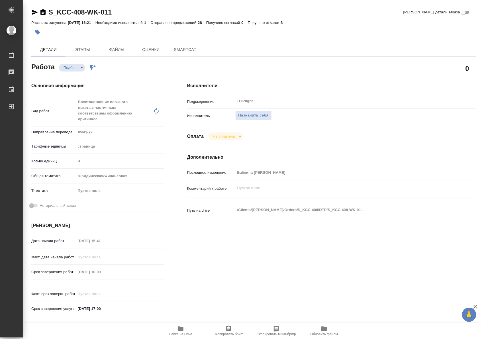
click at [194, 326] on span "Папка на Drive" at bounding box center [180, 330] width 41 height 11
type textarea "x"
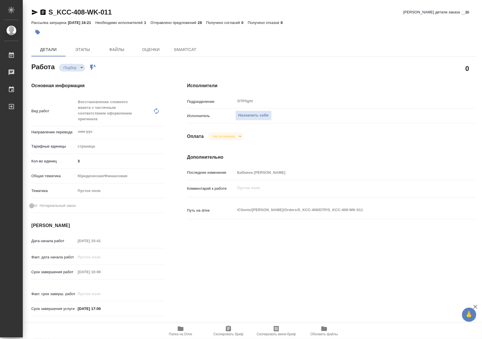
type textarea "x"
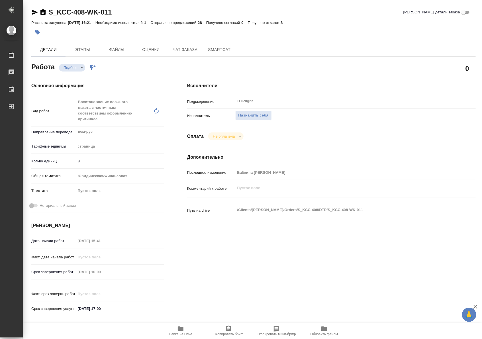
type textarea "x"
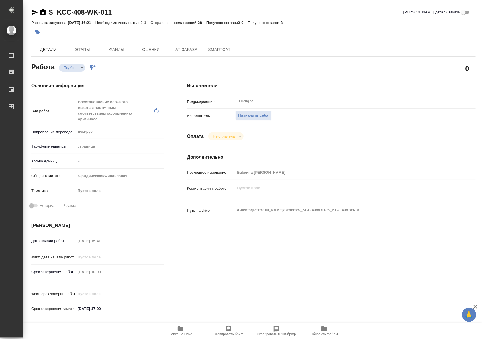
type textarea "x"
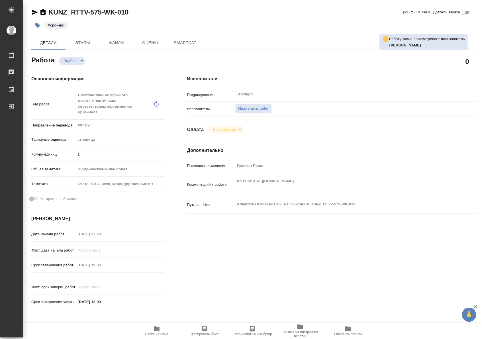
type textarea "x"
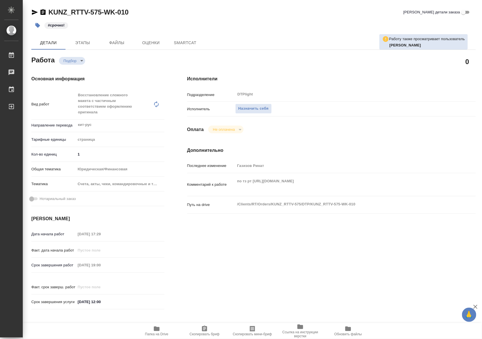
type textarea "x"
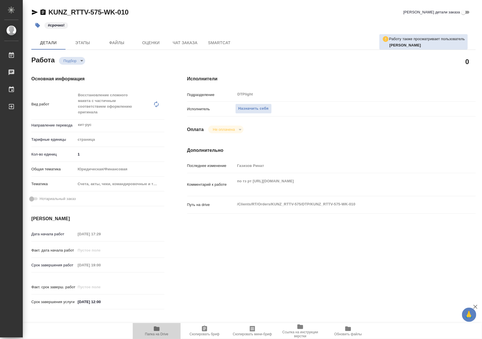
click at [162, 329] on span "Папка на Drive" at bounding box center [156, 330] width 41 height 11
type textarea "x"
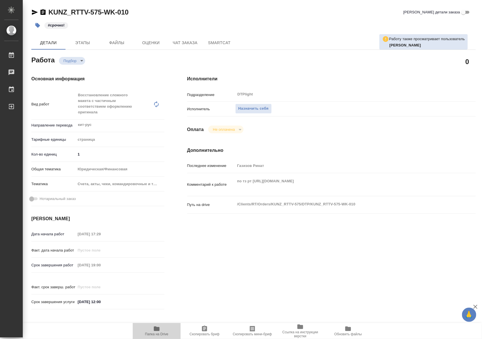
type textarea "x"
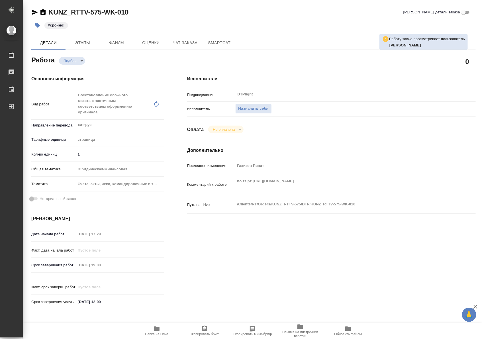
type textarea "x"
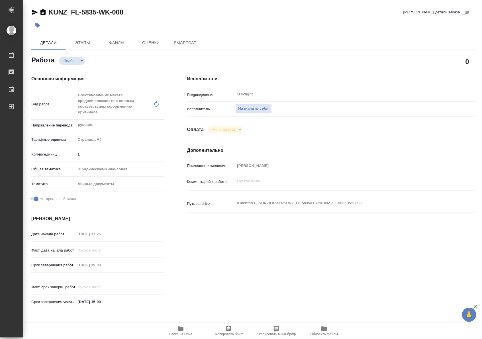
type textarea "x"
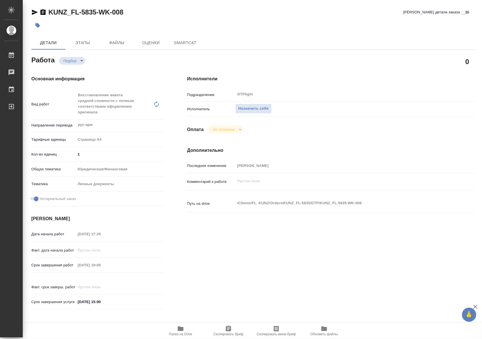
type textarea "x"
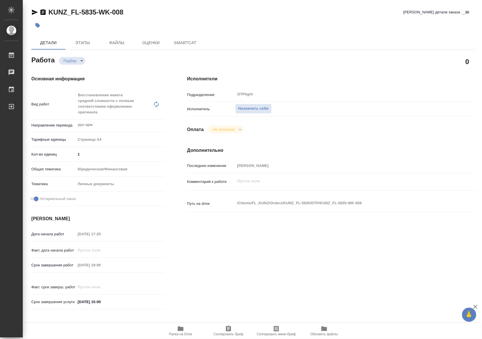
type textarea "x"
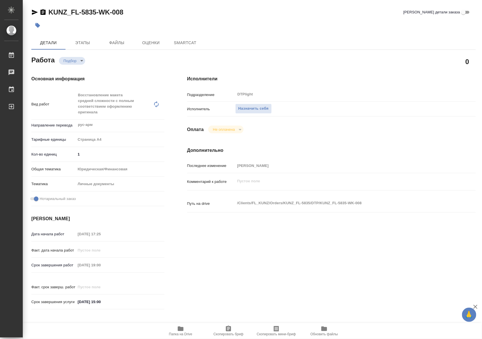
type textarea "x"
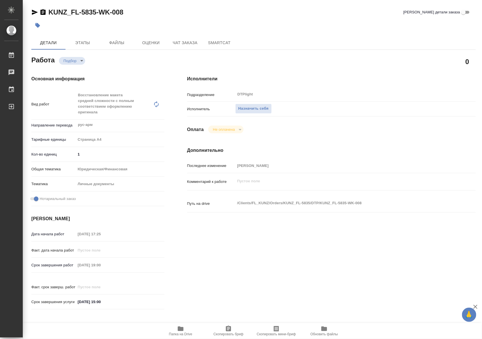
click at [178, 332] on span "Папка на Drive" at bounding box center [180, 334] width 23 height 4
type textarea "x"
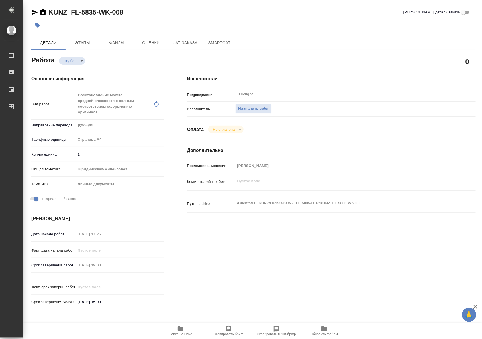
type textarea "x"
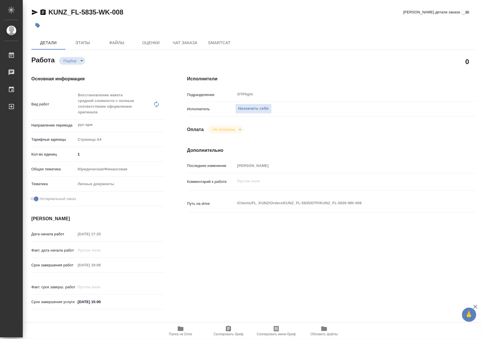
type textarea "x"
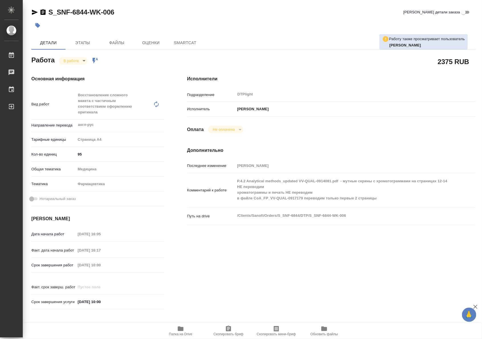
type textarea "x"
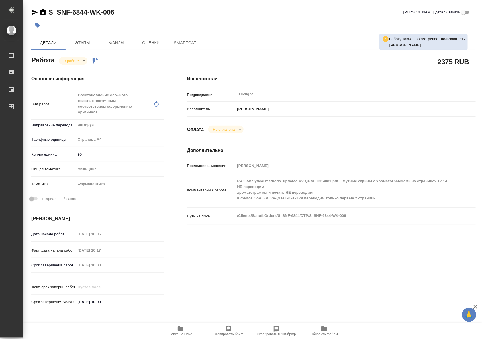
type textarea "x"
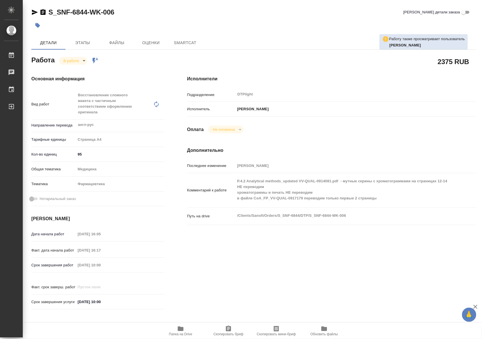
type textarea "x"
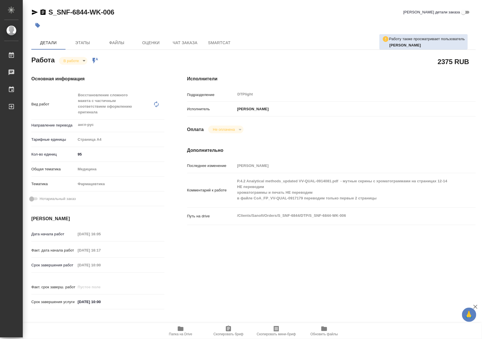
type textarea "x"
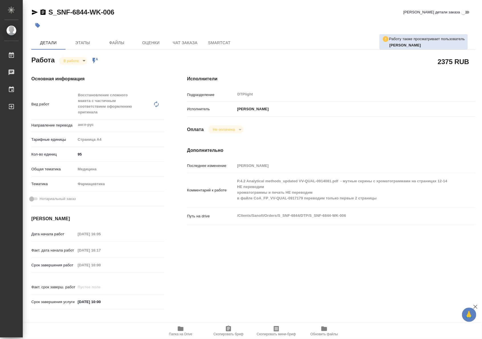
type textarea "x"
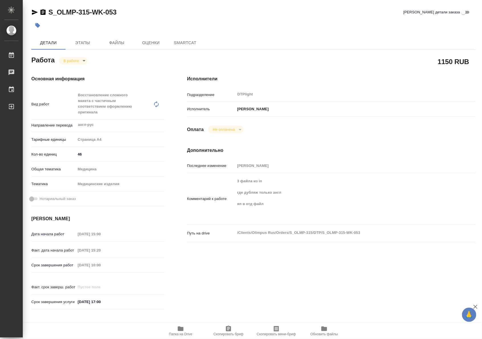
type textarea "x"
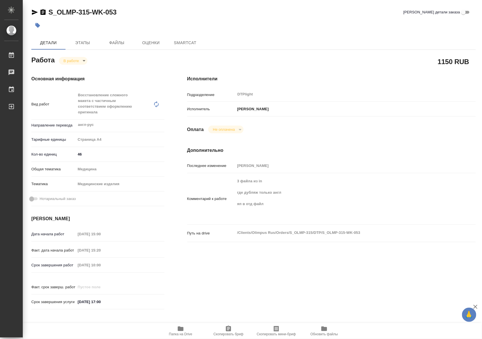
type textarea "x"
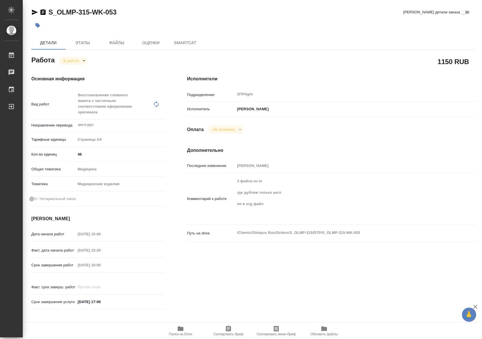
type textarea "x"
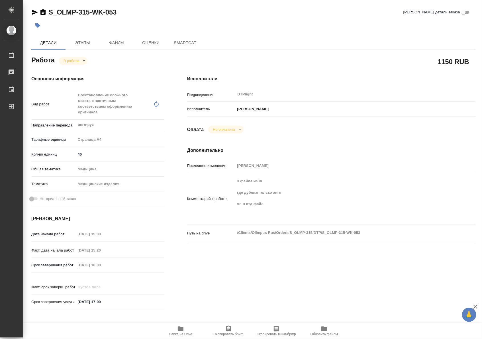
type textarea "x"
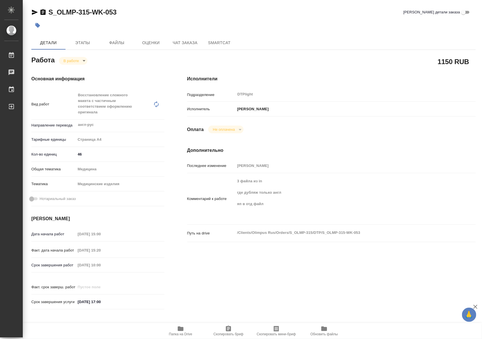
type textarea "x"
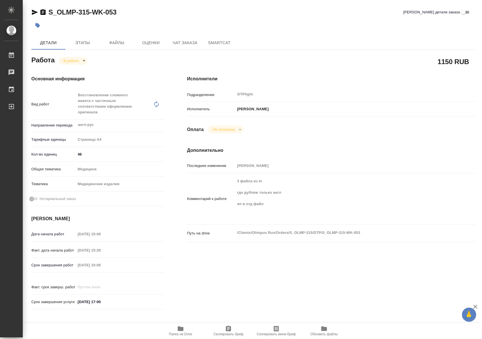
type textarea "x"
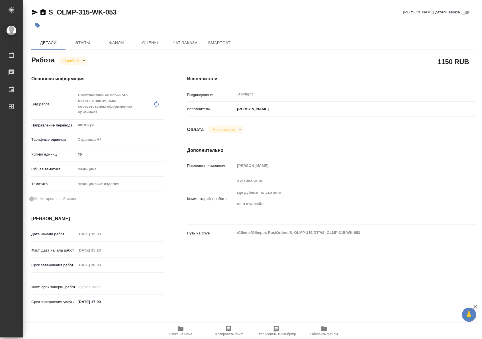
click at [186, 331] on span "Папка на Drive" at bounding box center [180, 330] width 41 height 11
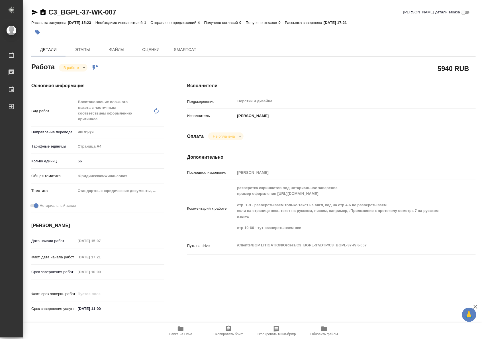
type textarea "x"
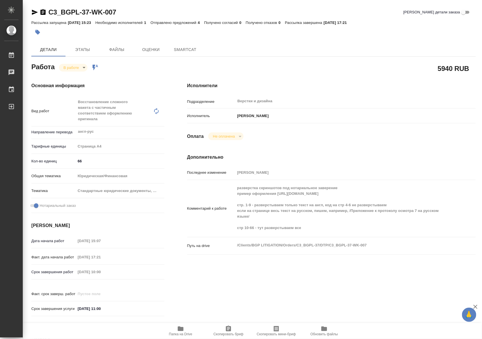
type textarea "x"
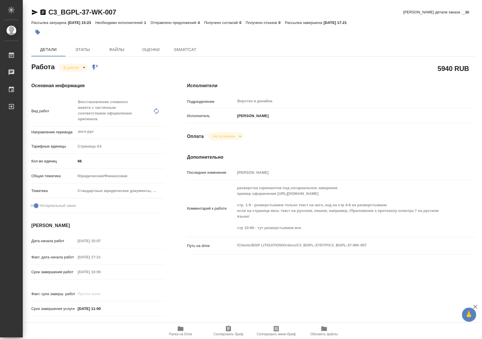
type textarea "x"
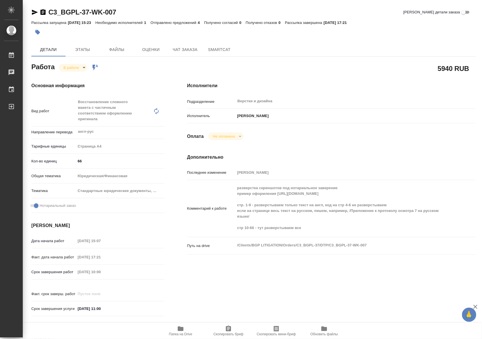
type textarea "x"
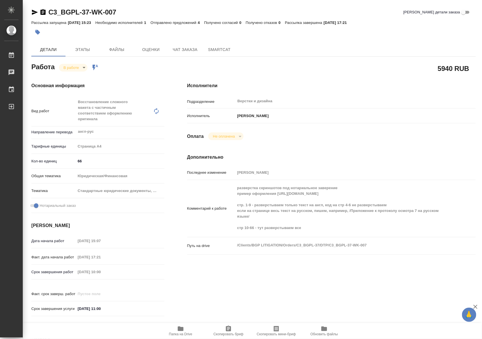
type textarea "x"
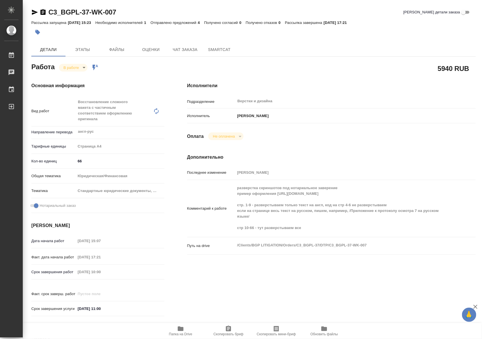
click at [178, 330] on icon "button" at bounding box center [181, 328] width 6 height 5
click at [187, 48] on span "Чат заказа" at bounding box center [184, 49] width 27 height 7
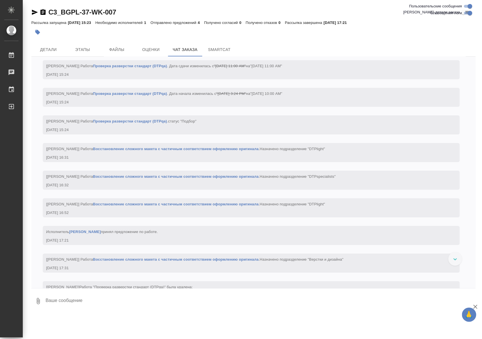
scroll to position [1801, 0]
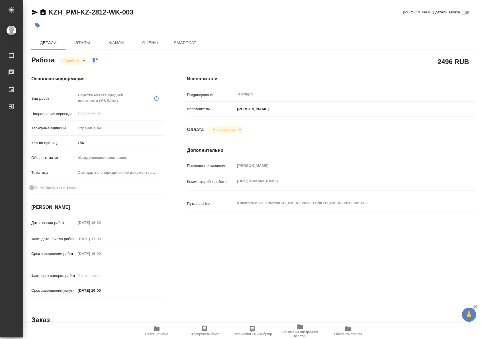
type textarea "x"
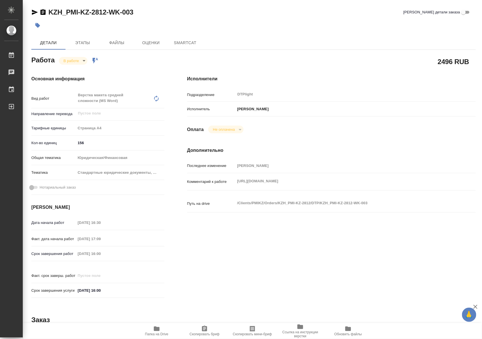
type textarea "x"
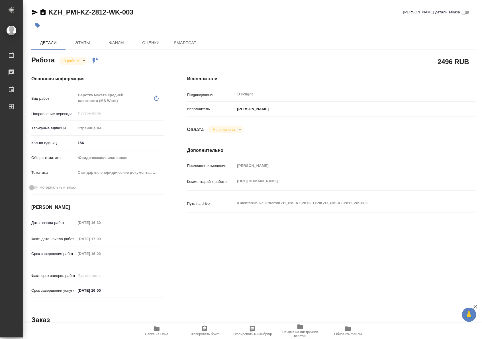
type textarea "x"
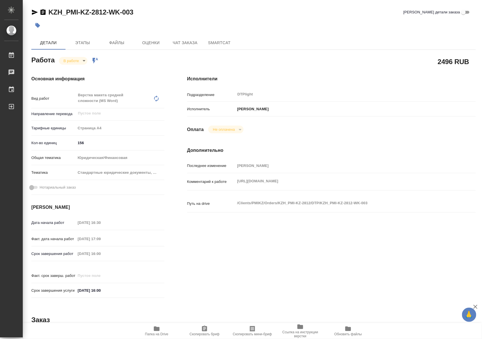
type textarea "x"
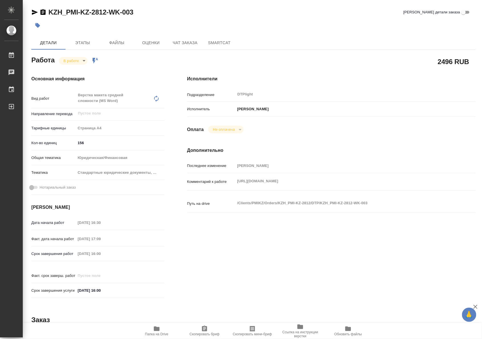
type textarea "x"
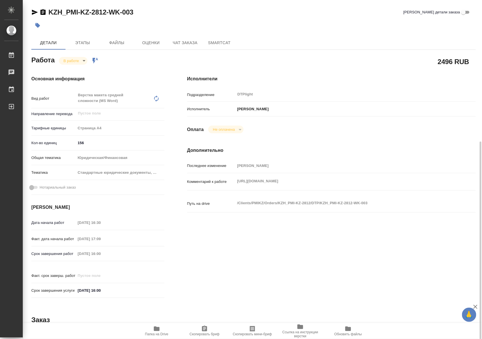
scroll to position [83, 0]
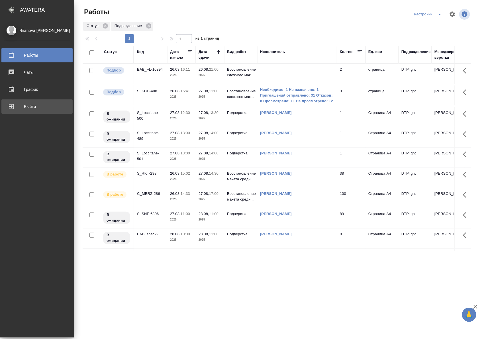
click at [9, 105] on div "Выйти" at bounding box center [36, 106] width 65 height 9
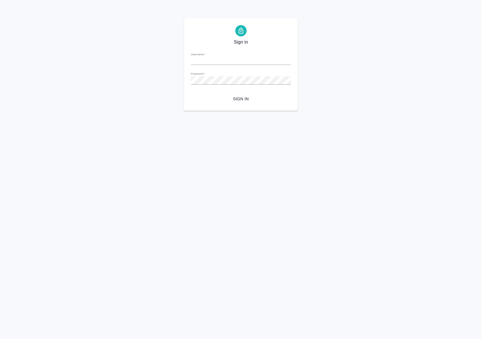
type input "[EMAIL_ADDRESS][DOMAIN_NAME]"
click at [238, 98] on span "Sign in" at bounding box center [240, 98] width 91 height 7
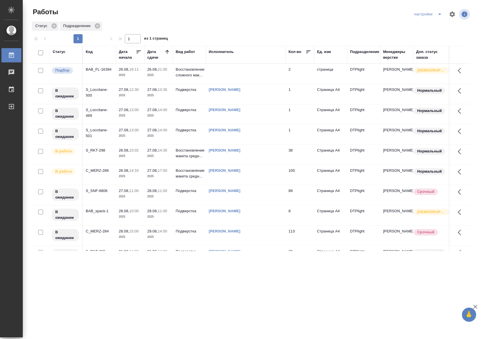
click at [254, 258] on div ".cls-1 fill:#fff; AWATERA Riianova Anna Работы 0 Чаты График Выйти Работы настр…" at bounding box center [241, 169] width 482 height 339
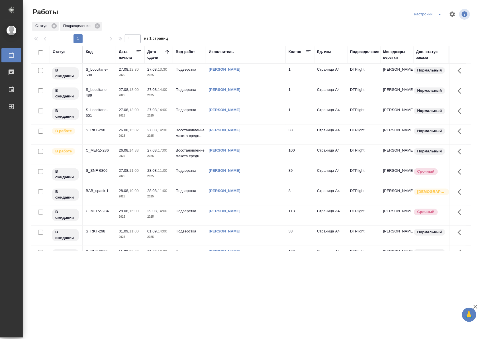
scroll to position [42, 0]
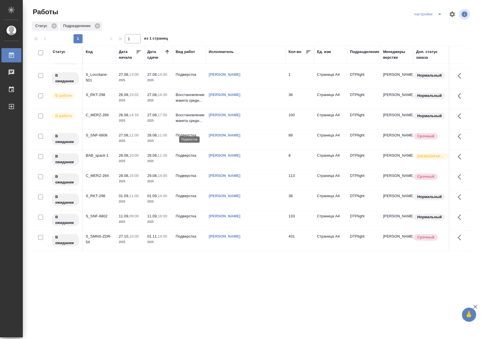
click at [187, 132] on p "Подверстка" at bounding box center [189, 135] width 27 height 6
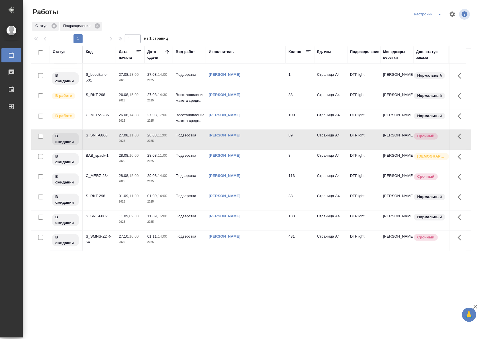
scroll to position [0, 0]
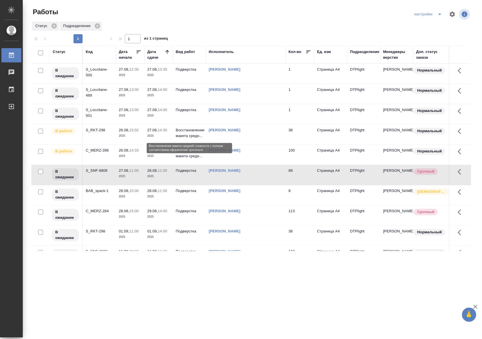
click at [198, 137] on p "Восстановление макета средн..." at bounding box center [189, 132] width 27 height 11
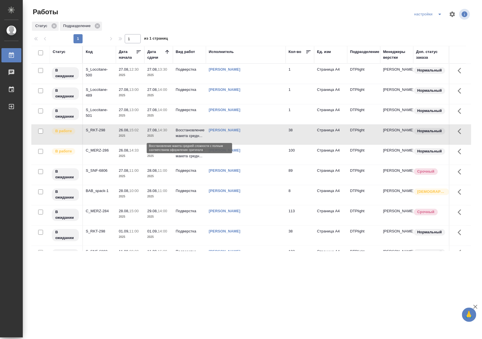
click at [198, 137] on p "Восстановление макета средн..." at bounding box center [189, 132] width 27 height 11
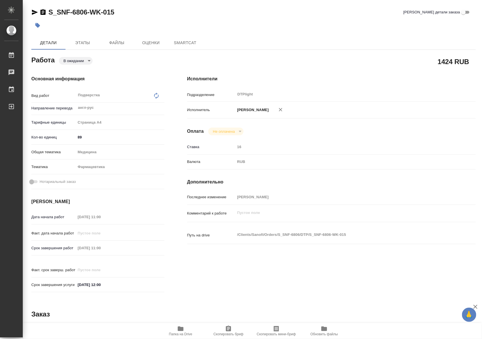
type textarea "x"
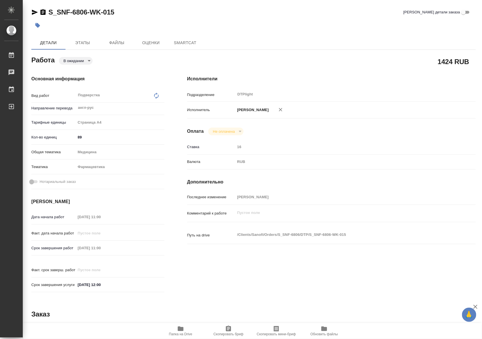
type textarea "x"
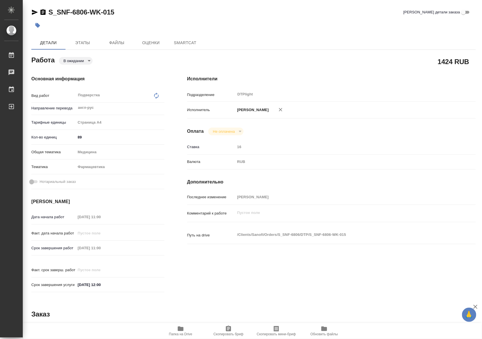
type textarea "x"
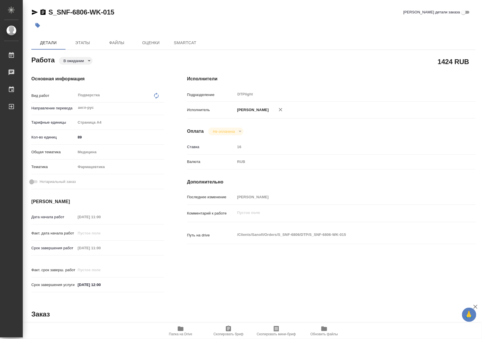
type textarea "x"
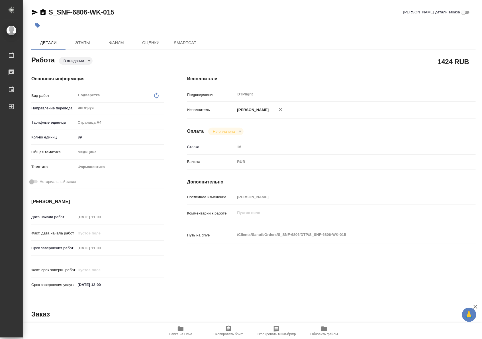
type textarea "x"
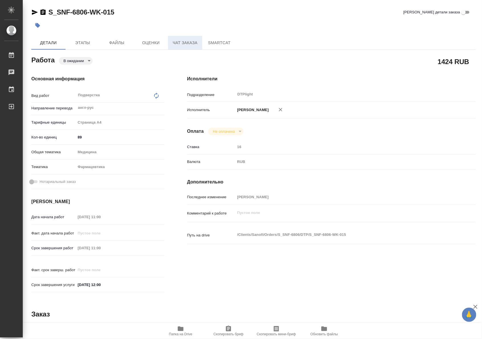
type textarea "x"
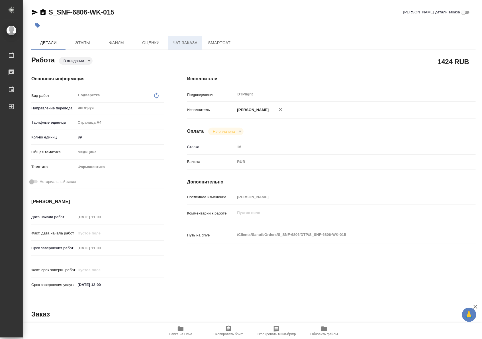
click at [192, 39] on button "Чат заказа" at bounding box center [185, 43] width 34 height 14
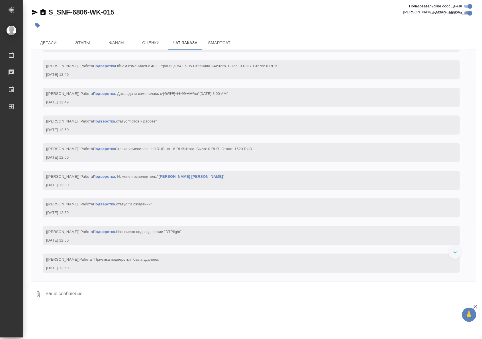
scroll to position [5516, 0]
click at [98, 179] on link "Подверстка" at bounding box center [104, 177] width 22 height 4
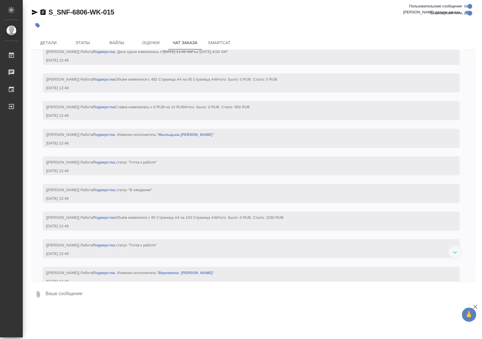
scroll to position [5047, 0]
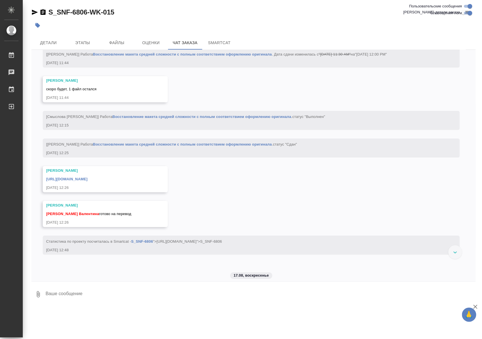
scroll to position [3553, 0]
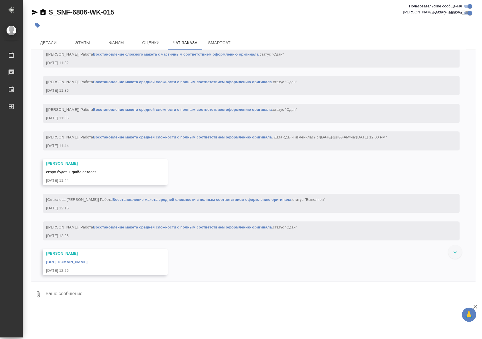
click at [225, 29] on link "Восстановление сложного макета с частичным соответствием оформлению оригинала" at bounding box center [176, 26] width 166 height 4
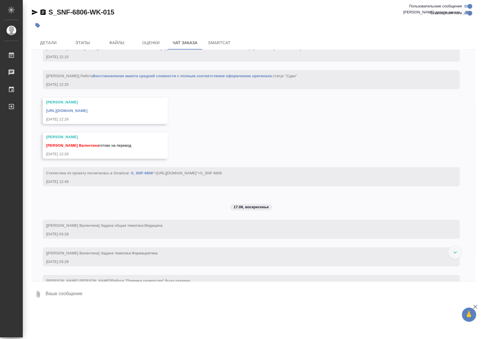
scroll to position [3719, 0]
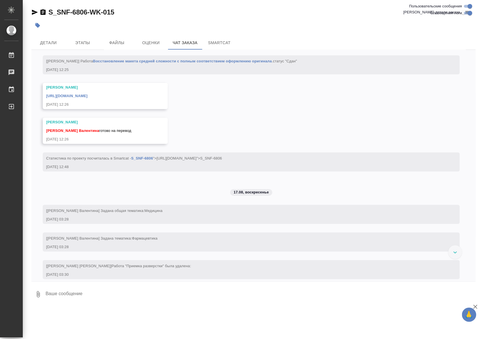
click at [243, 36] on link "Восстановление макета средней сложности с полным соответствием оформлению ориги…" at bounding box center [201, 33] width 179 height 4
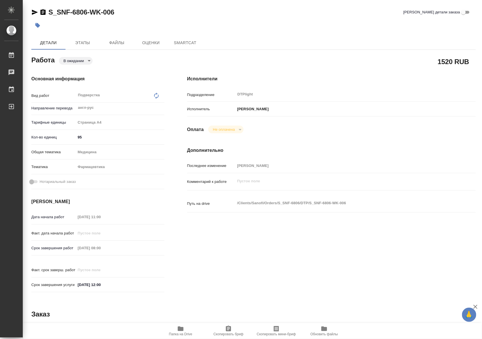
type textarea "x"
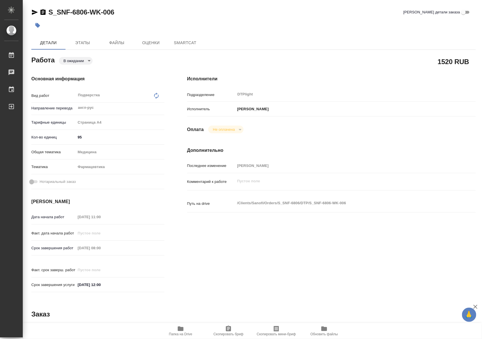
type textarea "x"
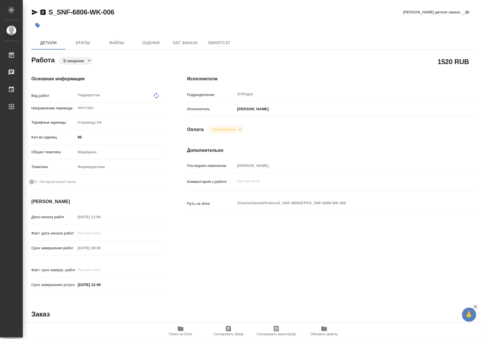
type textarea "x"
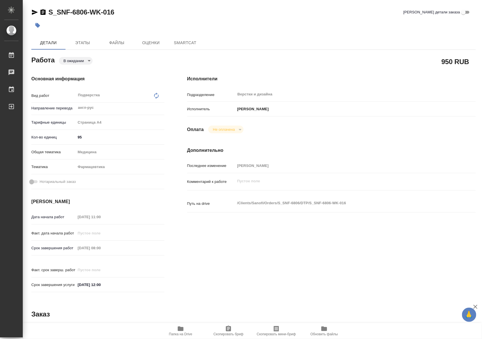
type textarea "x"
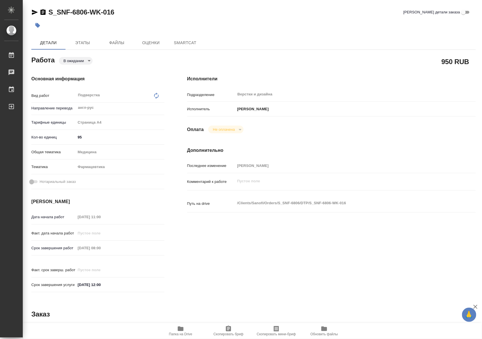
type textarea "x"
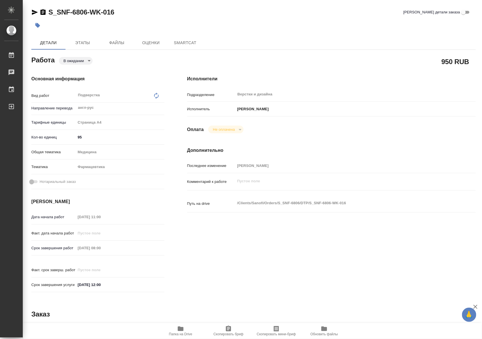
type textarea "x"
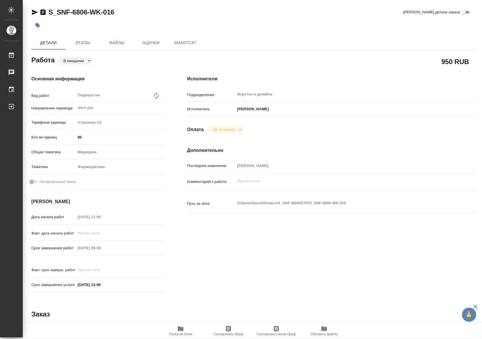
type textarea "x"
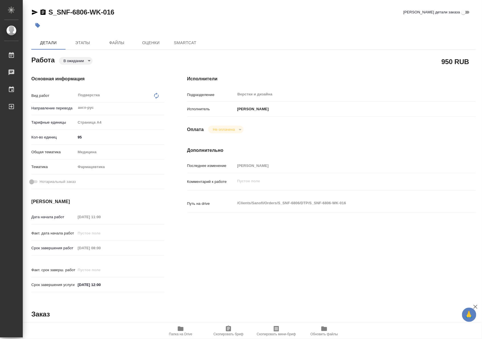
type textarea "x"
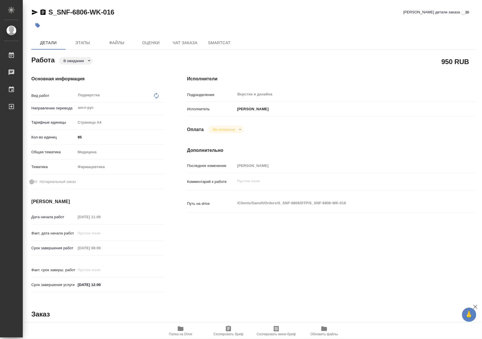
type textarea "x"
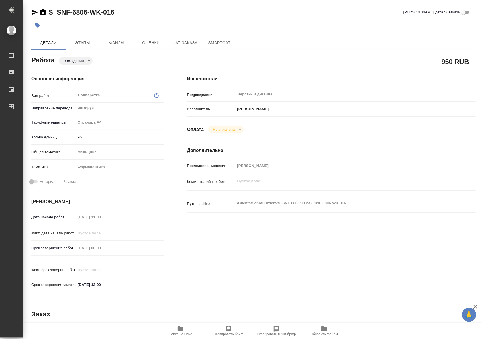
type textarea "x"
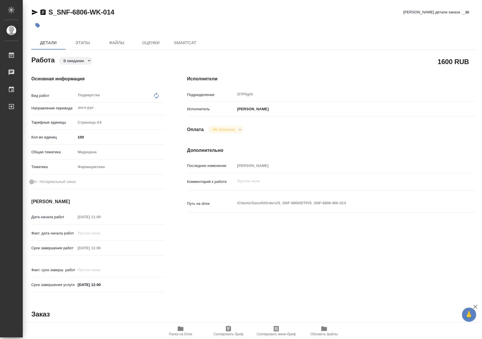
type textarea "x"
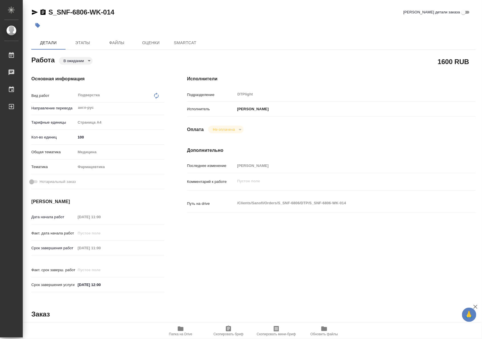
type textarea "x"
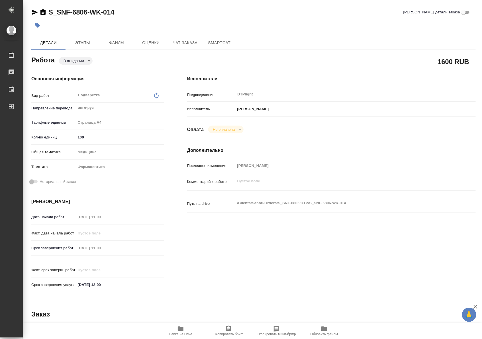
type textarea "x"
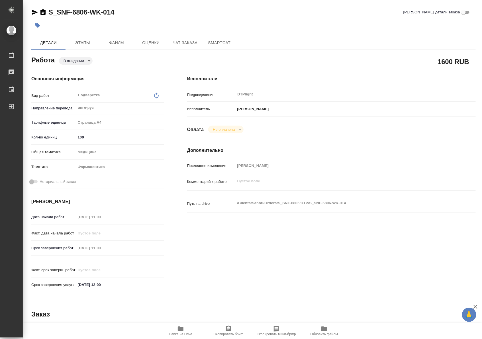
type textarea "x"
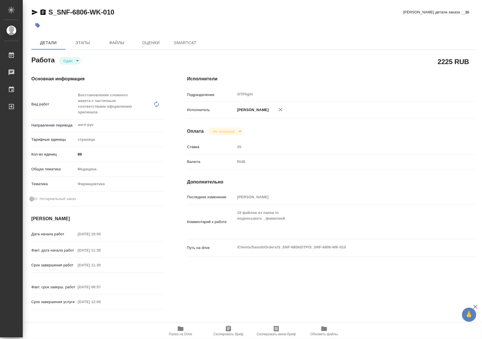
type textarea "x"
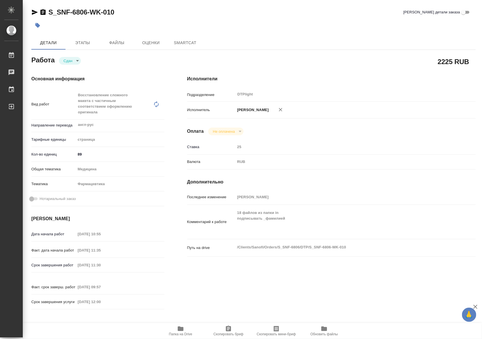
type textarea "x"
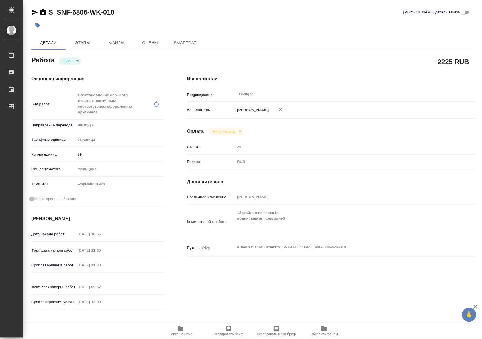
type textarea "x"
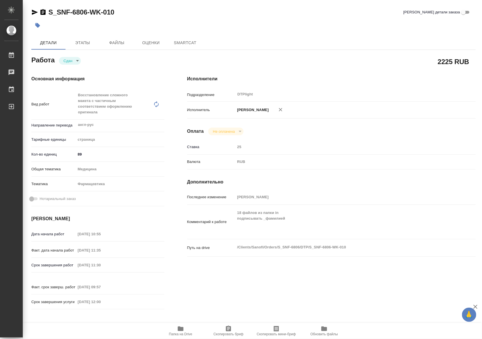
type textarea "x"
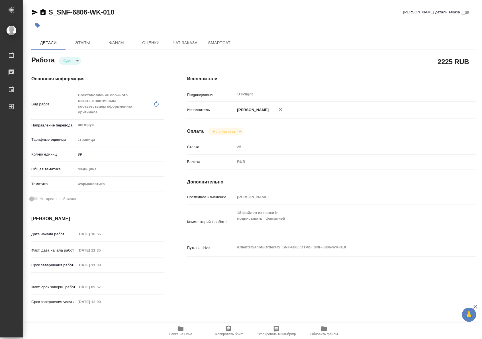
type textarea "x"
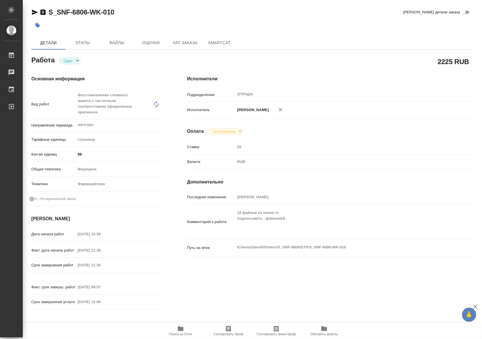
type textarea "x"
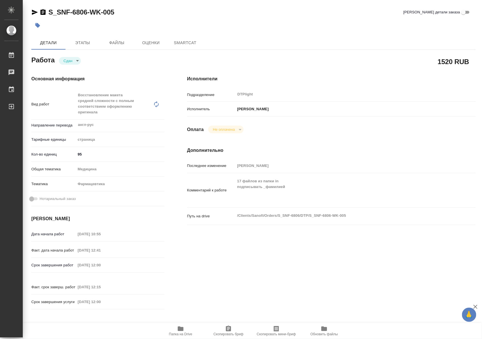
type textarea "x"
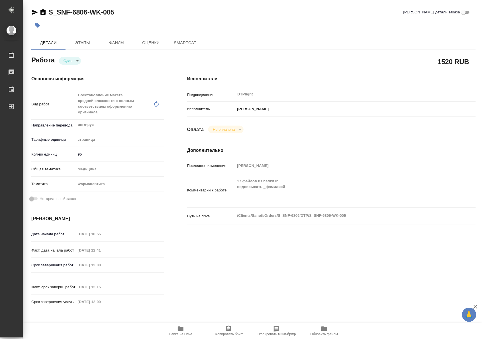
type textarea "x"
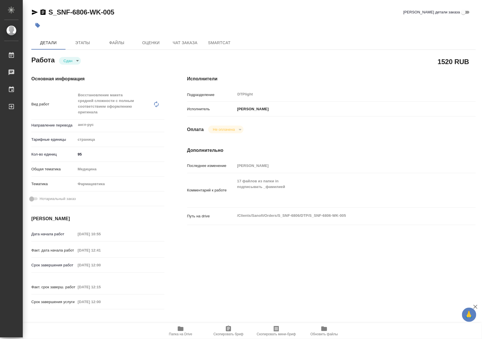
type textarea "x"
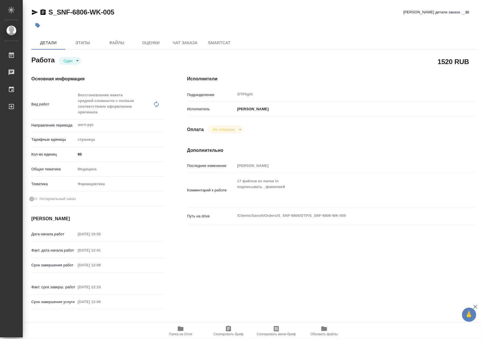
type textarea "x"
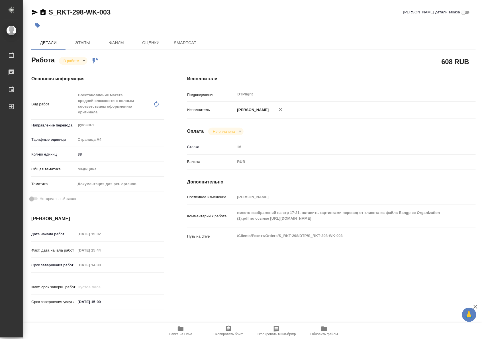
type textarea "x"
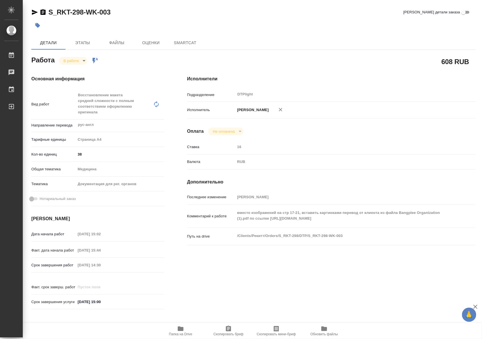
type textarea "x"
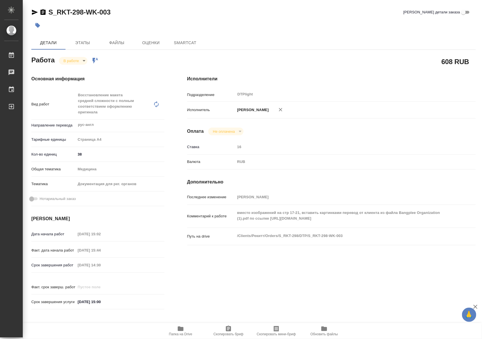
type textarea "x"
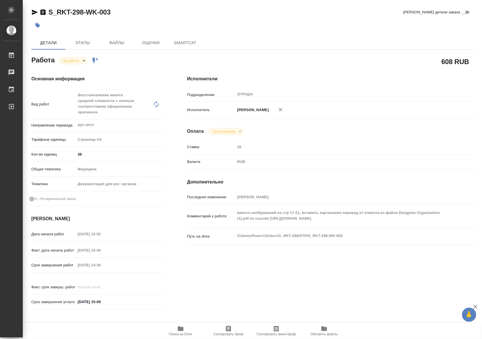
type textarea "x"
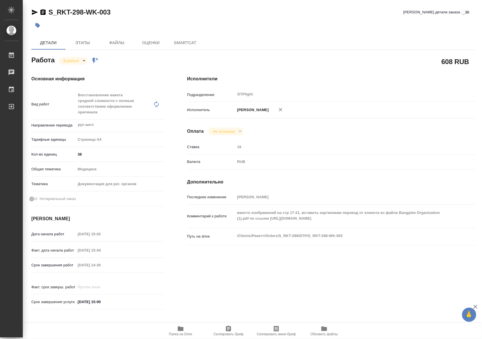
type textarea "x"
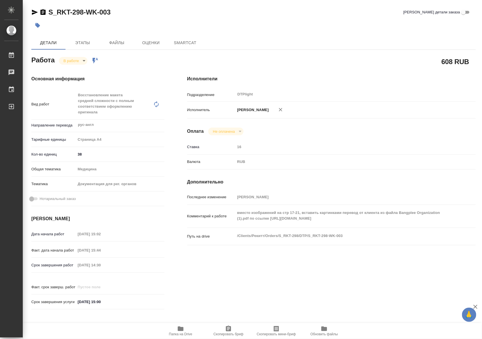
type textarea "x"
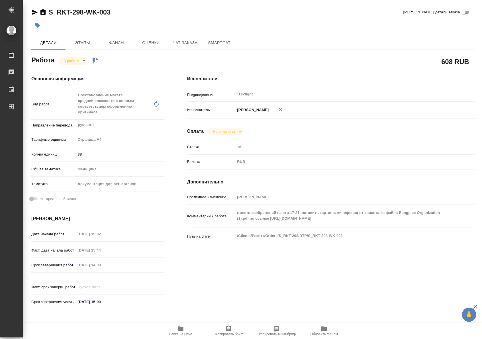
type textarea "x"
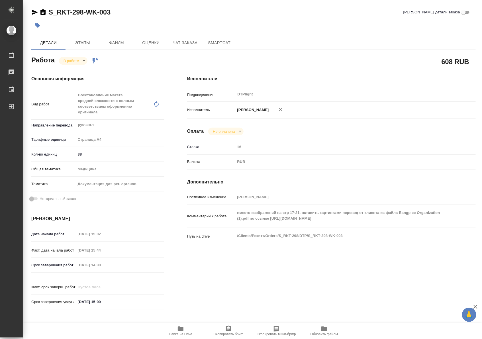
type textarea "x"
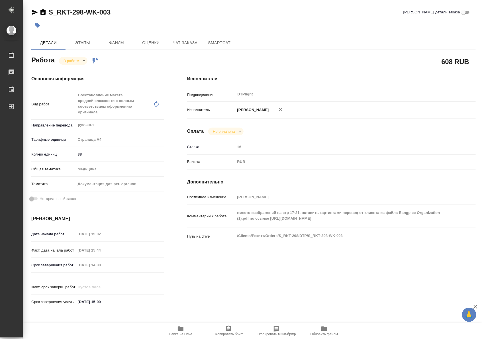
click at [182, 334] on span "Папка на Drive" at bounding box center [180, 334] width 23 height 4
click at [178, 332] on span "Папка на Drive" at bounding box center [180, 330] width 41 height 11
